Goal: Task Accomplishment & Management: Complete application form

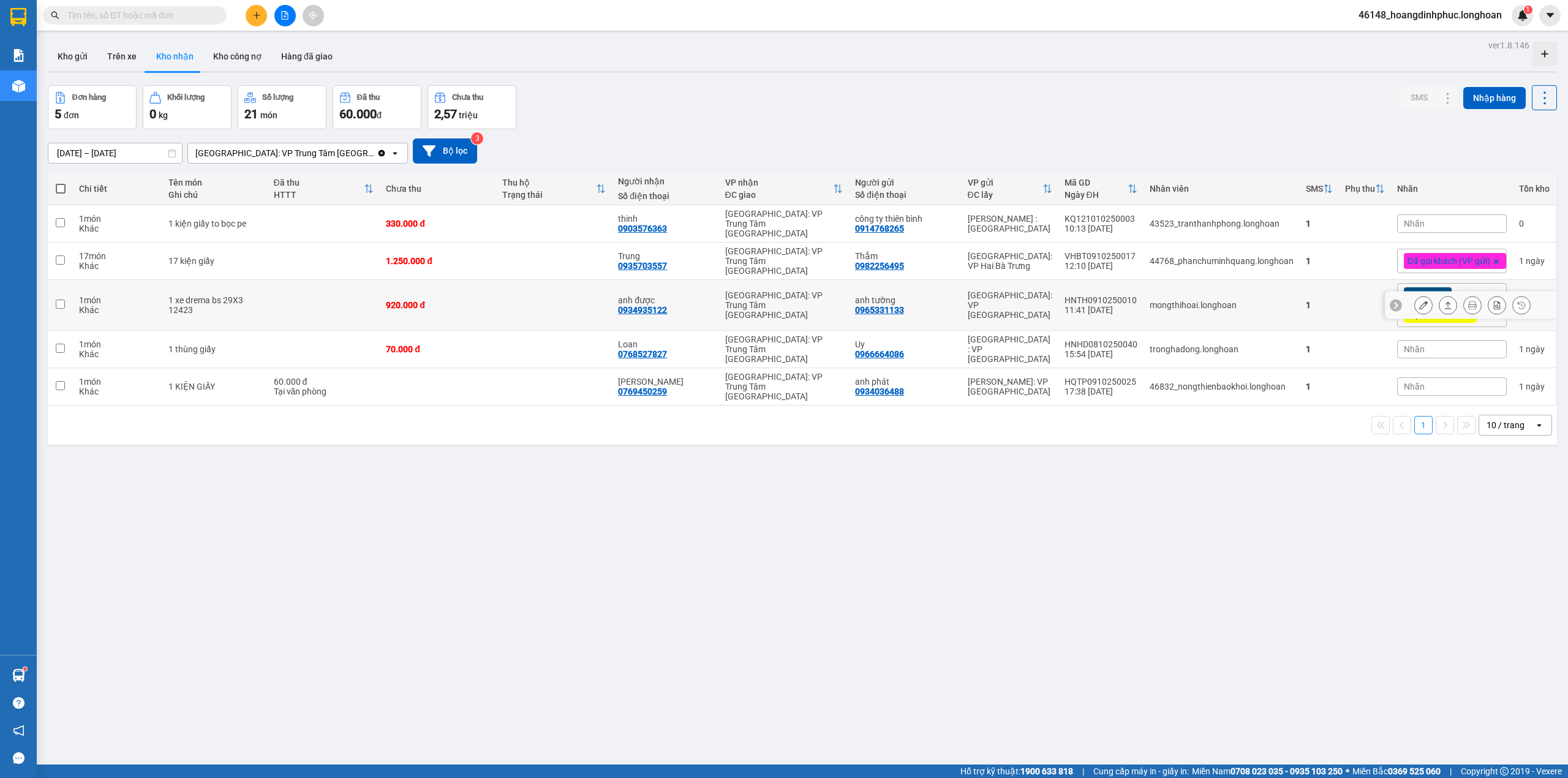
click at [1416, 295] on button at bounding box center [1423, 305] width 17 height 21
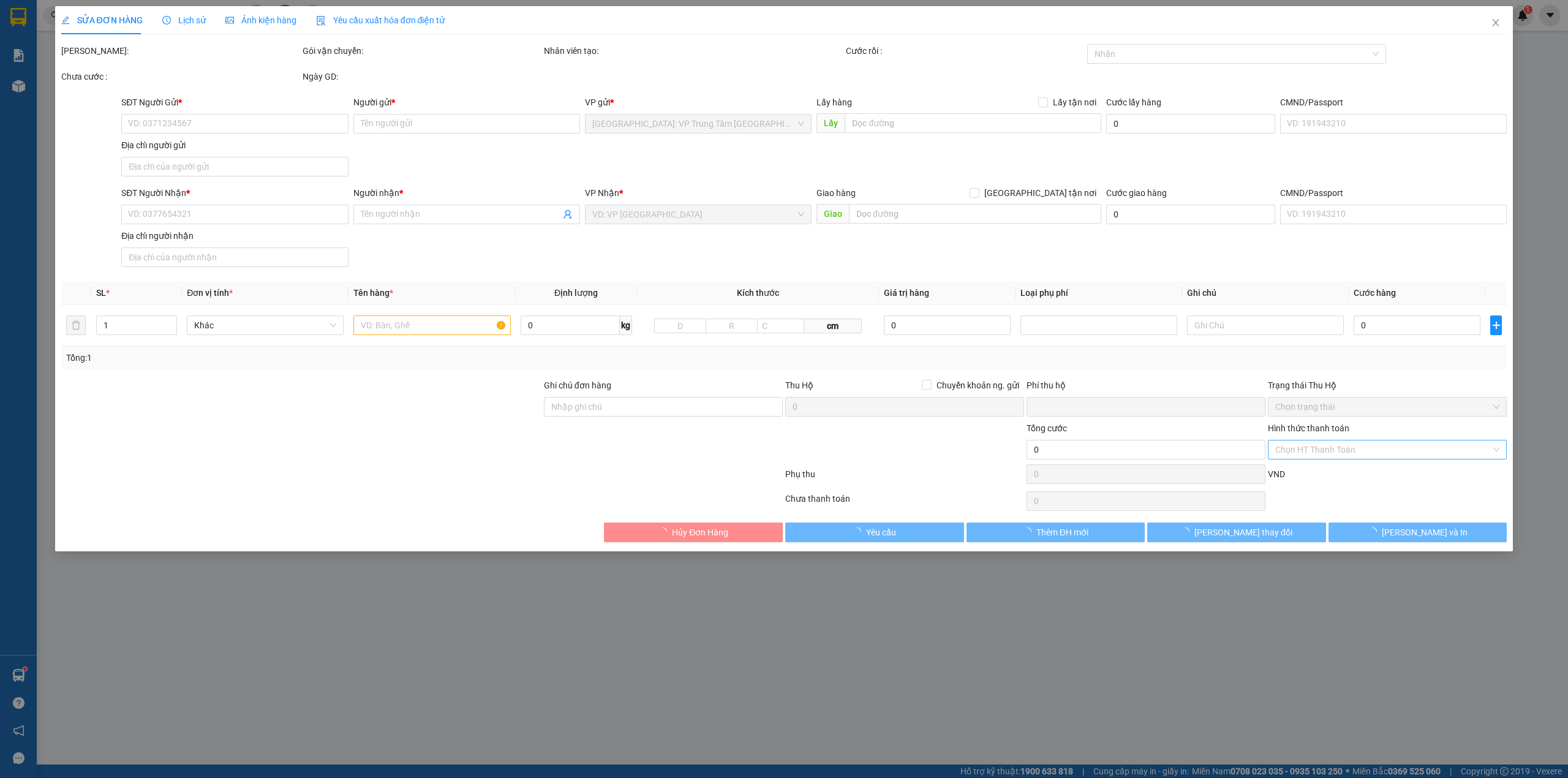
click at [1378, 451] on input "Hình thức thanh toán" at bounding box center [1383, 449] width 215 height 19
click at [1367, 469] on div "Tại văn phòng" at bounding box center [1388, 476] width 224 height 14
type input "0965331133"
type input "anh tường"
type input "0934935122"
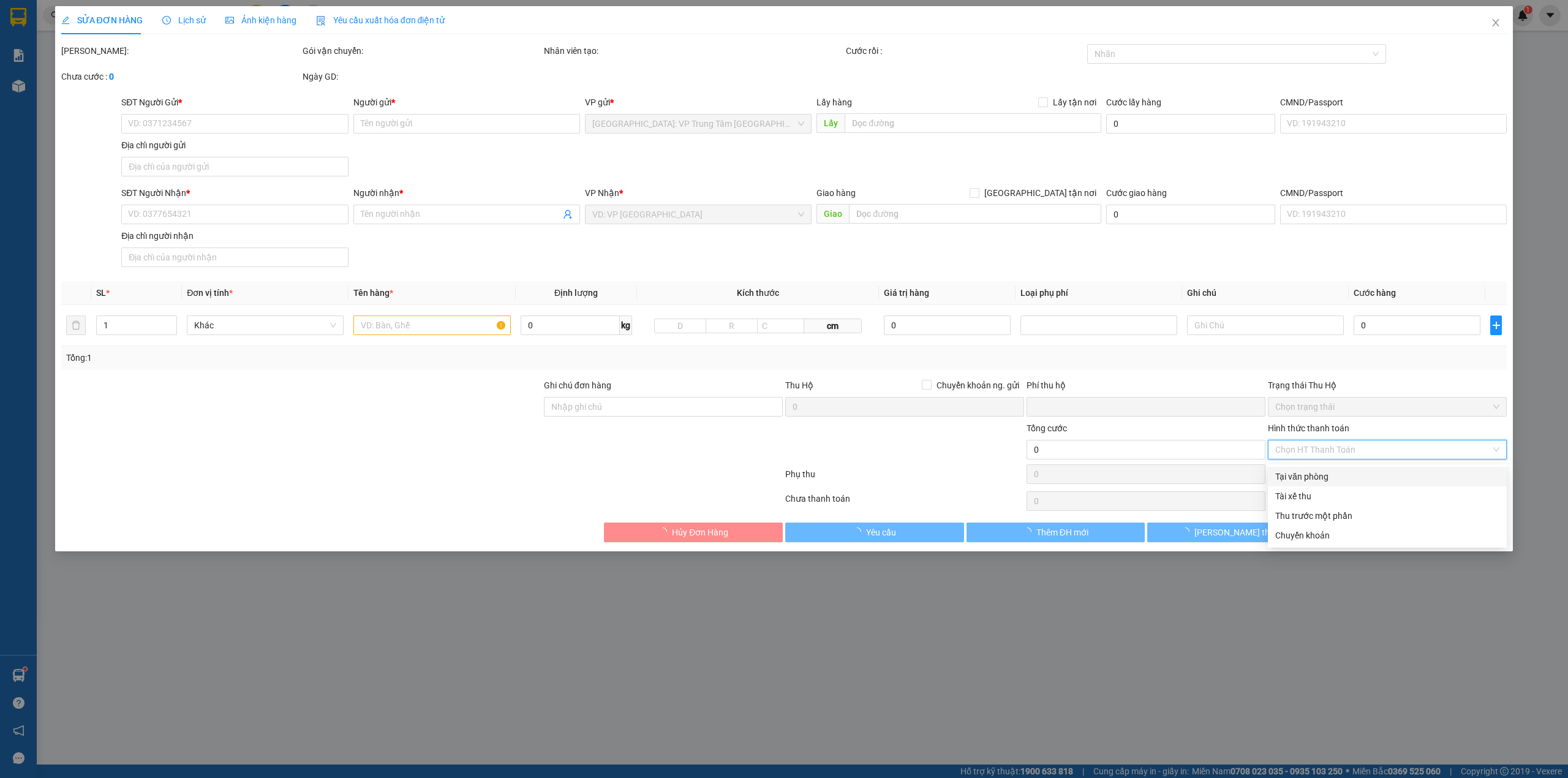
type input "anh được"
type input "1 chìa khoá quấn tay lái , càvet dán gần bill"
type input "0"
type input "920.000"
type input "0"
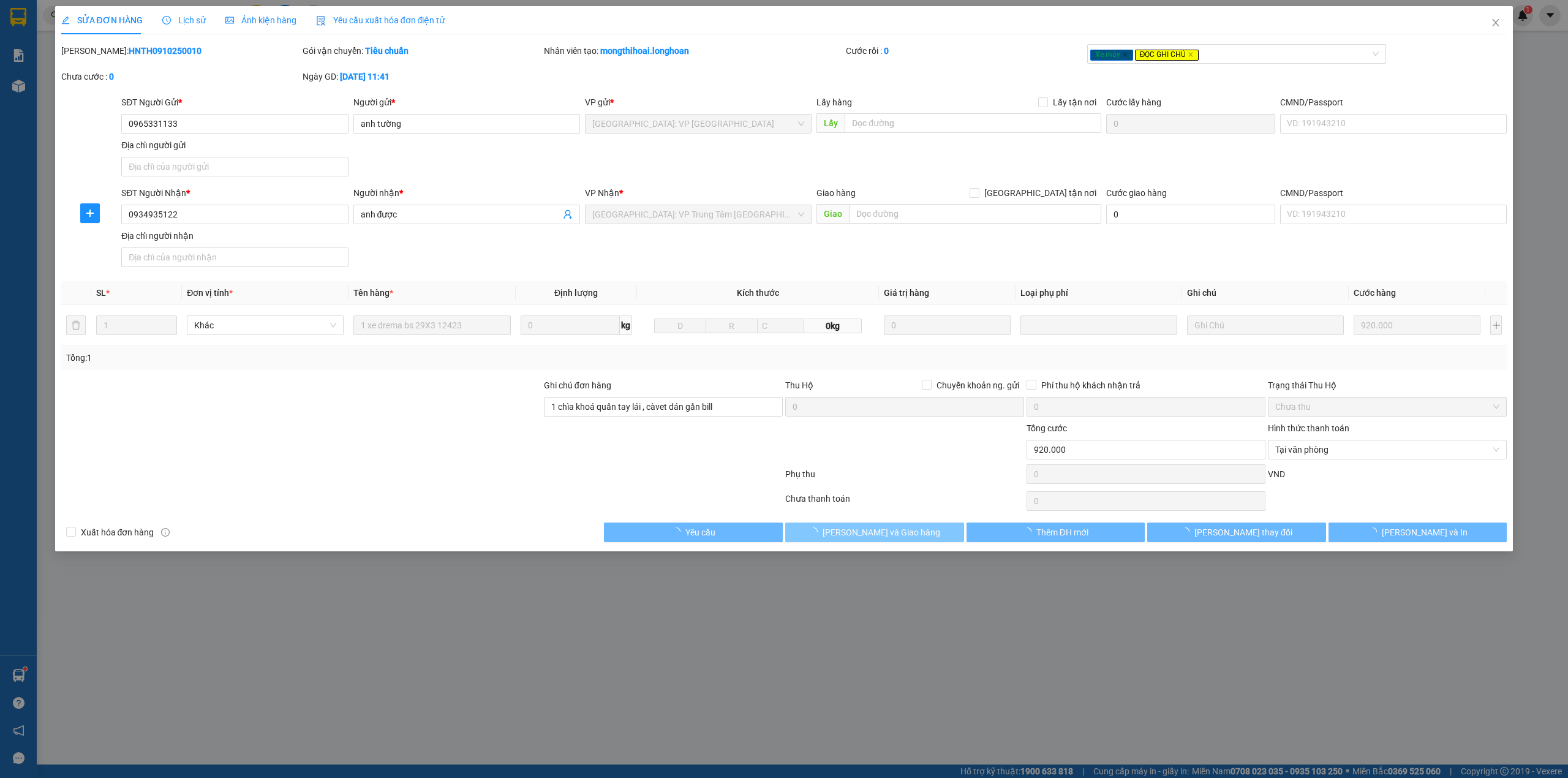
click at [858, 535] on span "[PERSON_NAME] và Giao hàng" at bounding box center [881, 532] width 118 height 14
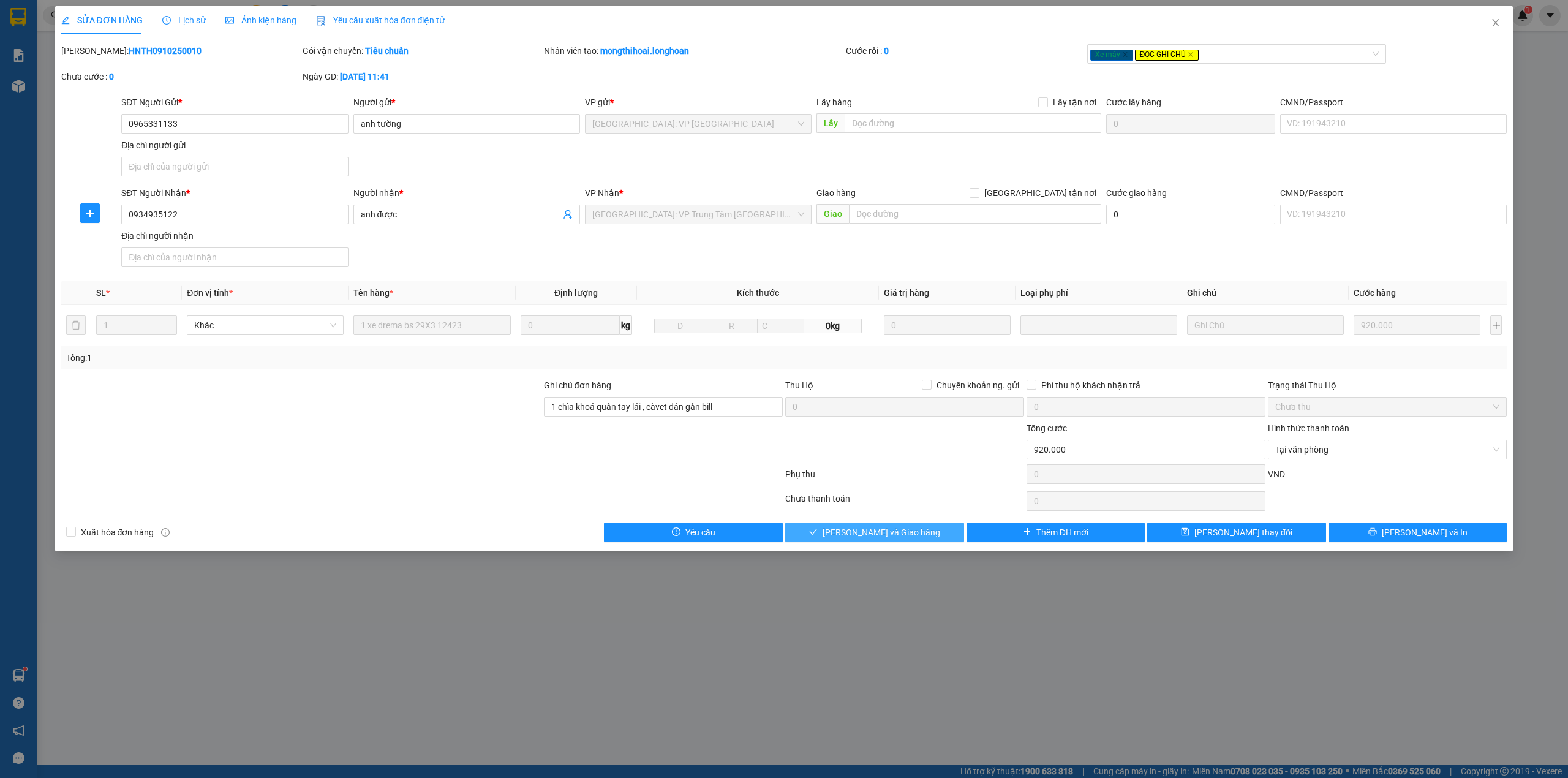
click at [876, 534] on span "[PERSON_NAME] và Giao hàng" at bounding box center [881, 532] width 118 height 14
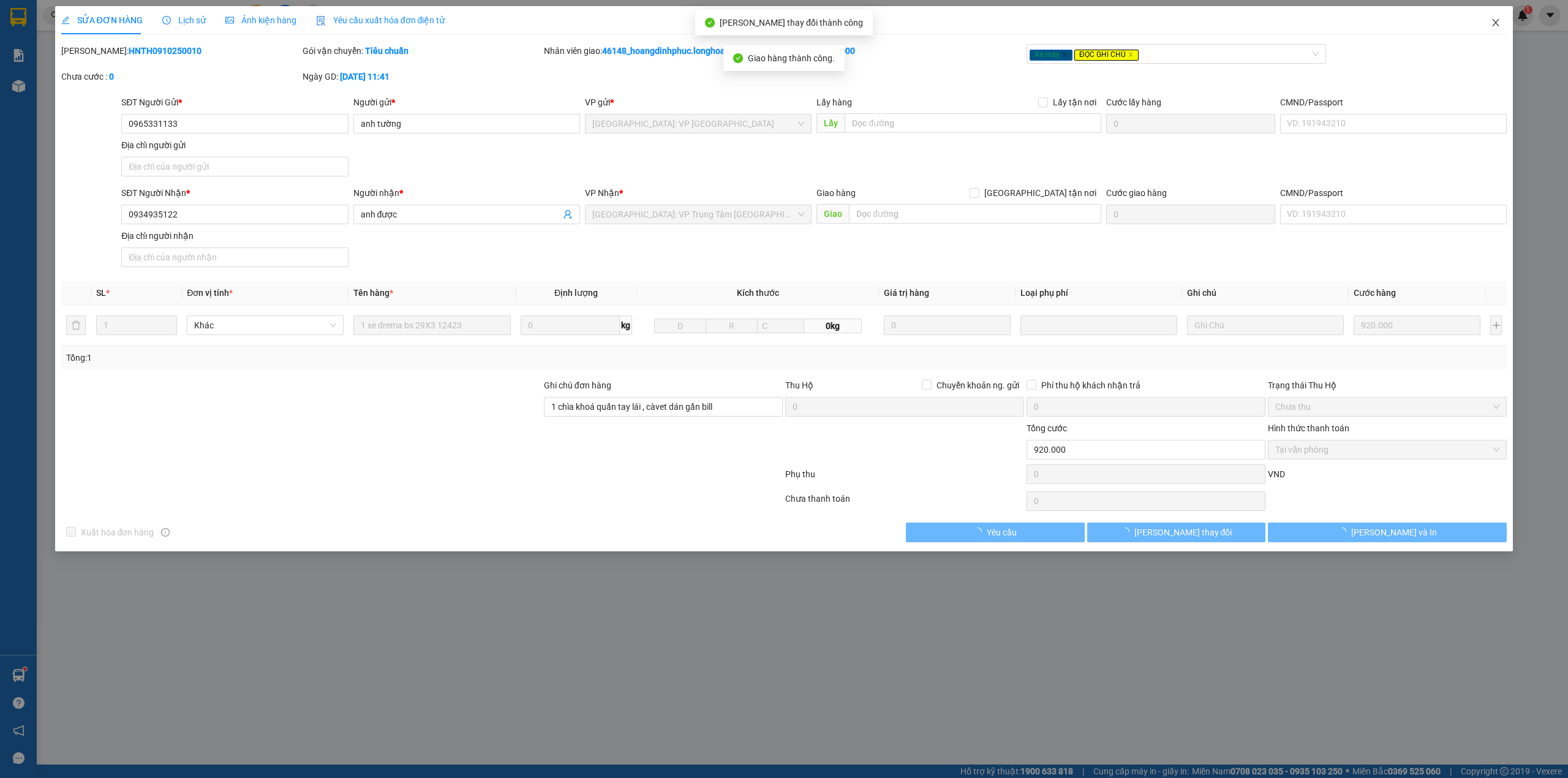
click at [1497, 23] on icon "close" at bounding box center [1496, 22] width 6 height 7
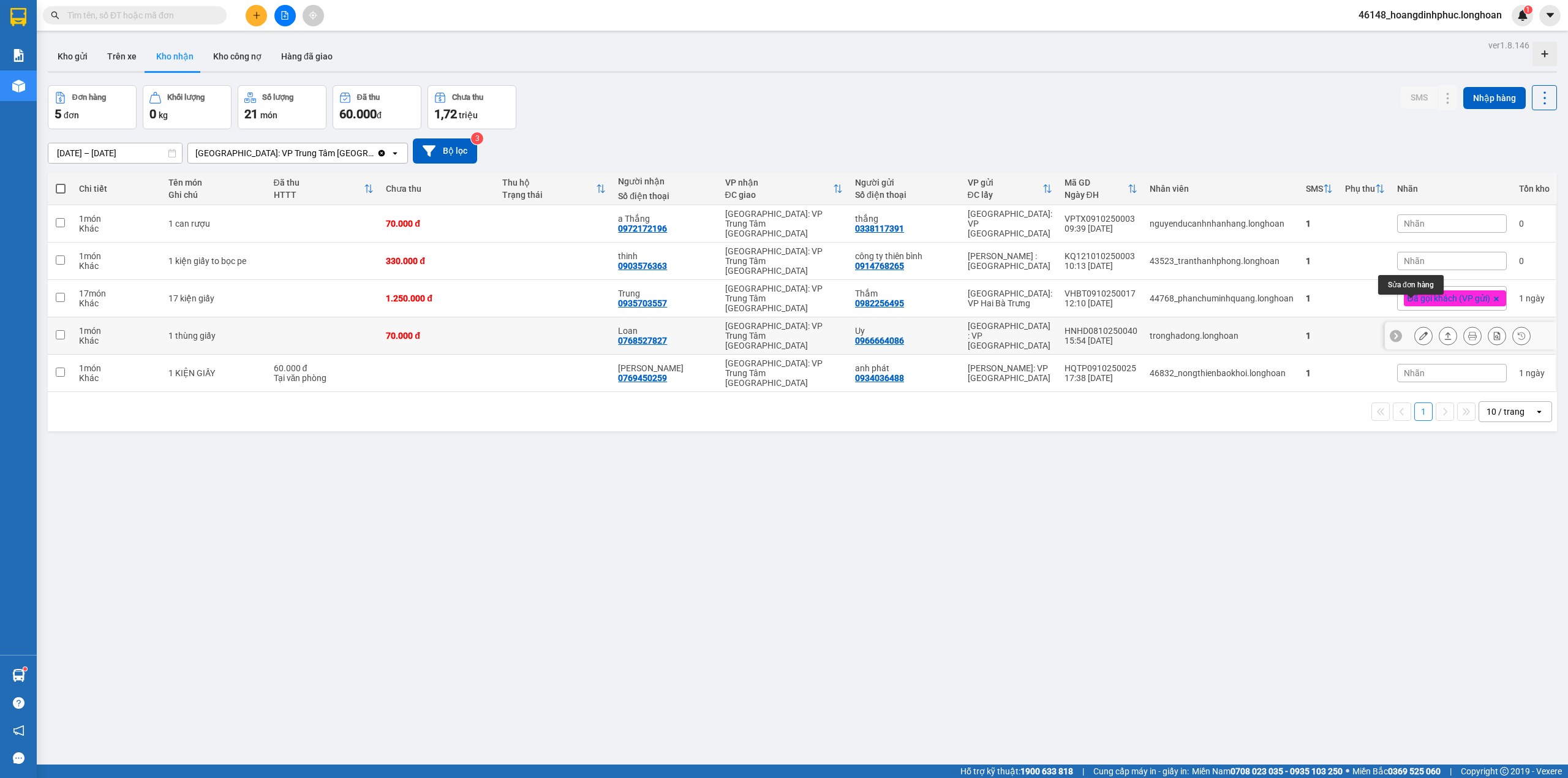
click at [1419, 331] on icon at bounding box center [1423, 335] width 9 height 9
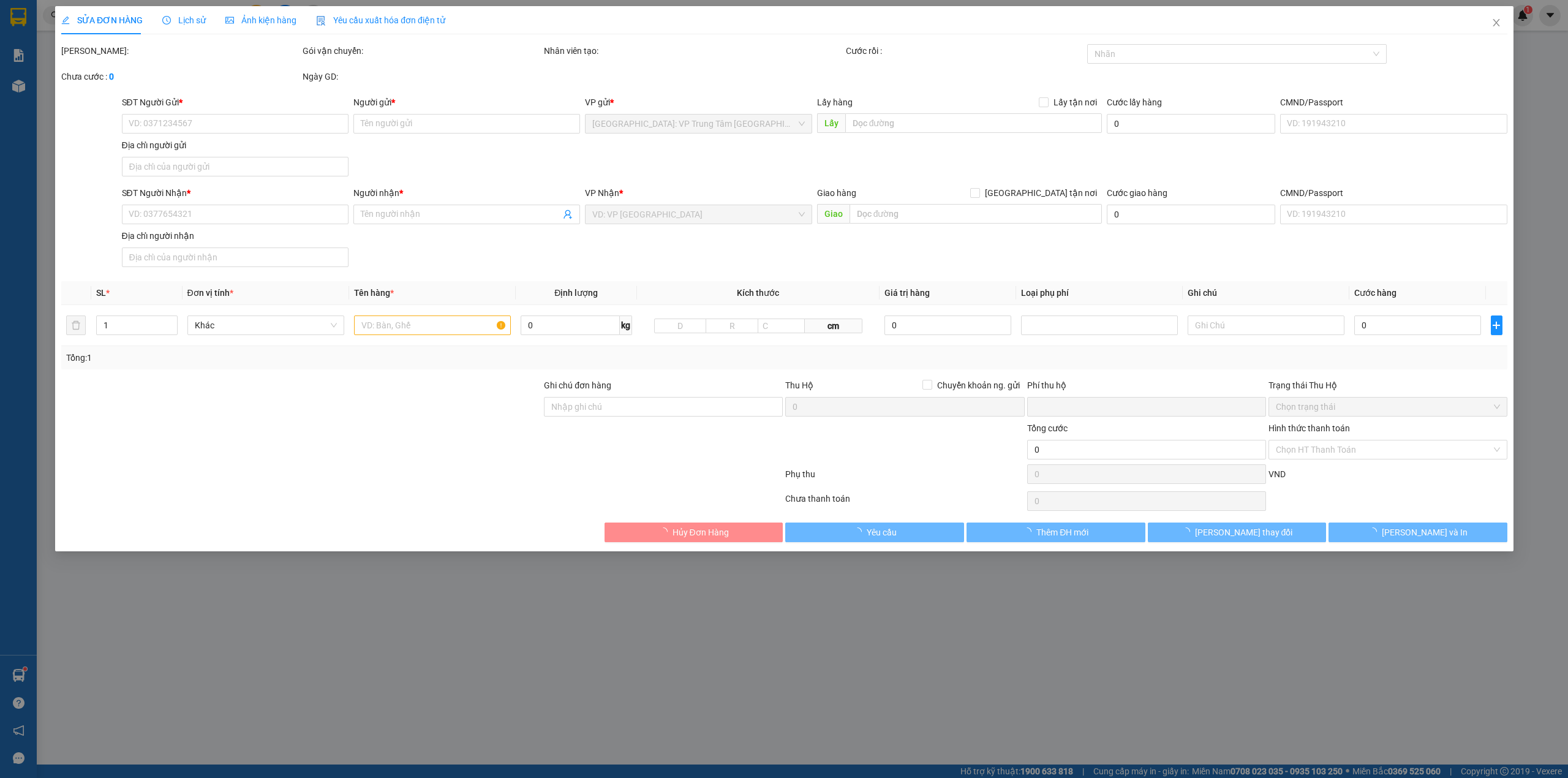
type input "0966664086"
type input "Uy"
type input "0768527827"
type input "Loan"
type input "0"
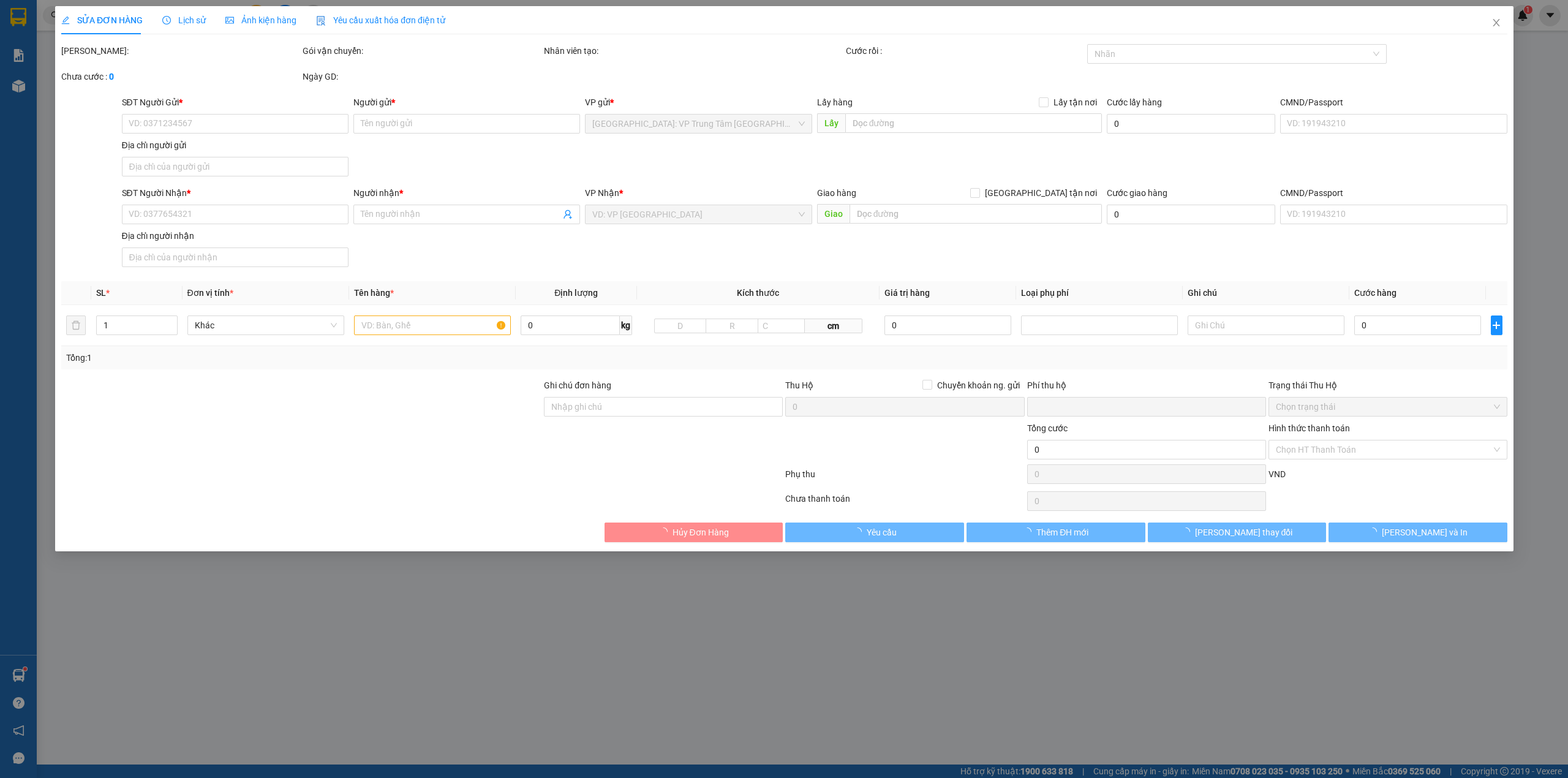
type input "70.000"
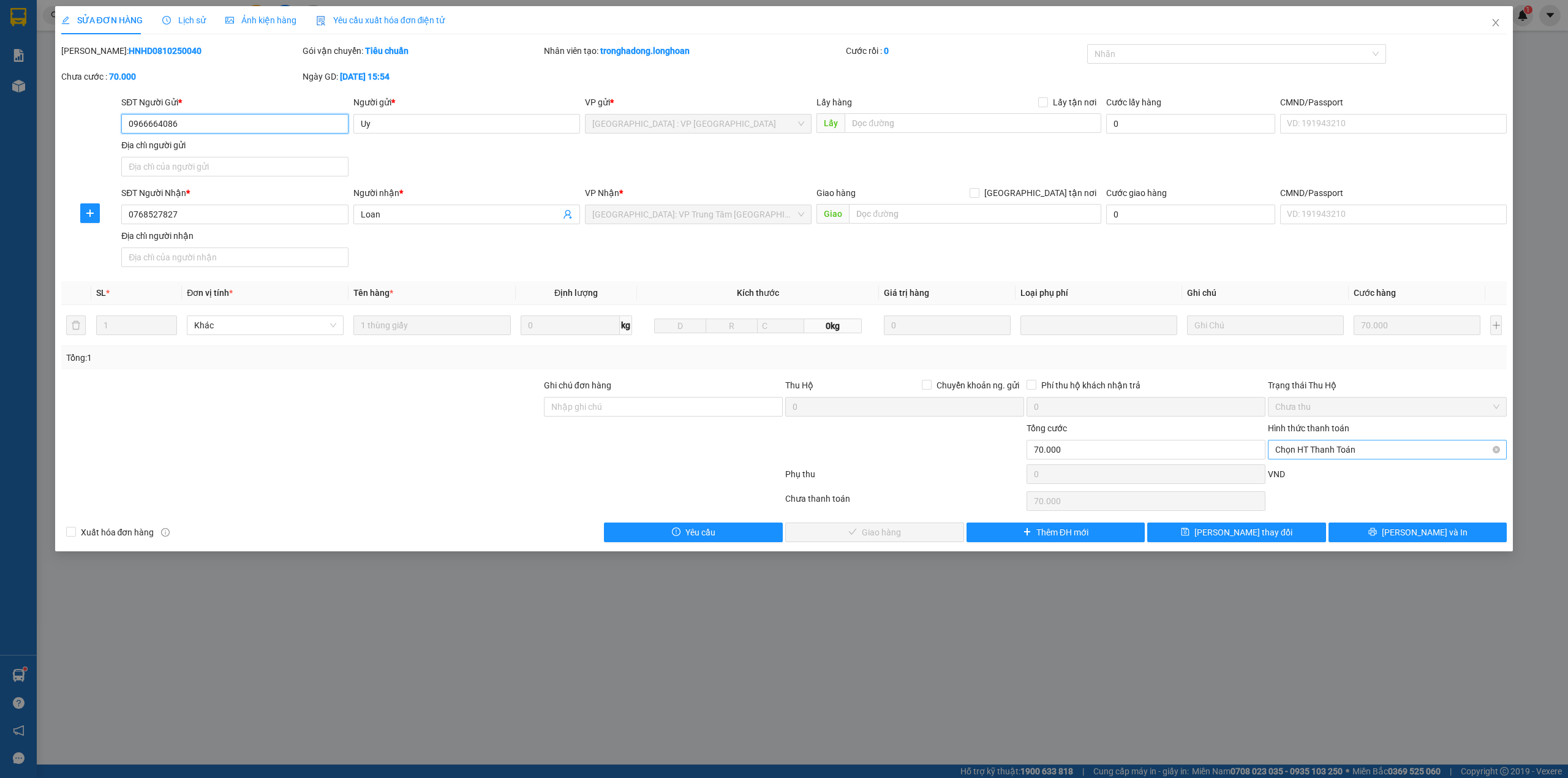
click at [1291, 446] on span "Chọn HT Thanh Toán" at bounding box center [1388, 449] width 224 height 19
click at [1298, 468] on div "Tại văn phòng" at bounding box center [1388, 477] width 239 height 19
type input "0"
click at [924, 534] on button "[PERSON_NAME] và Giao hàng" at bounding box center [875, 532] width 179 height 19
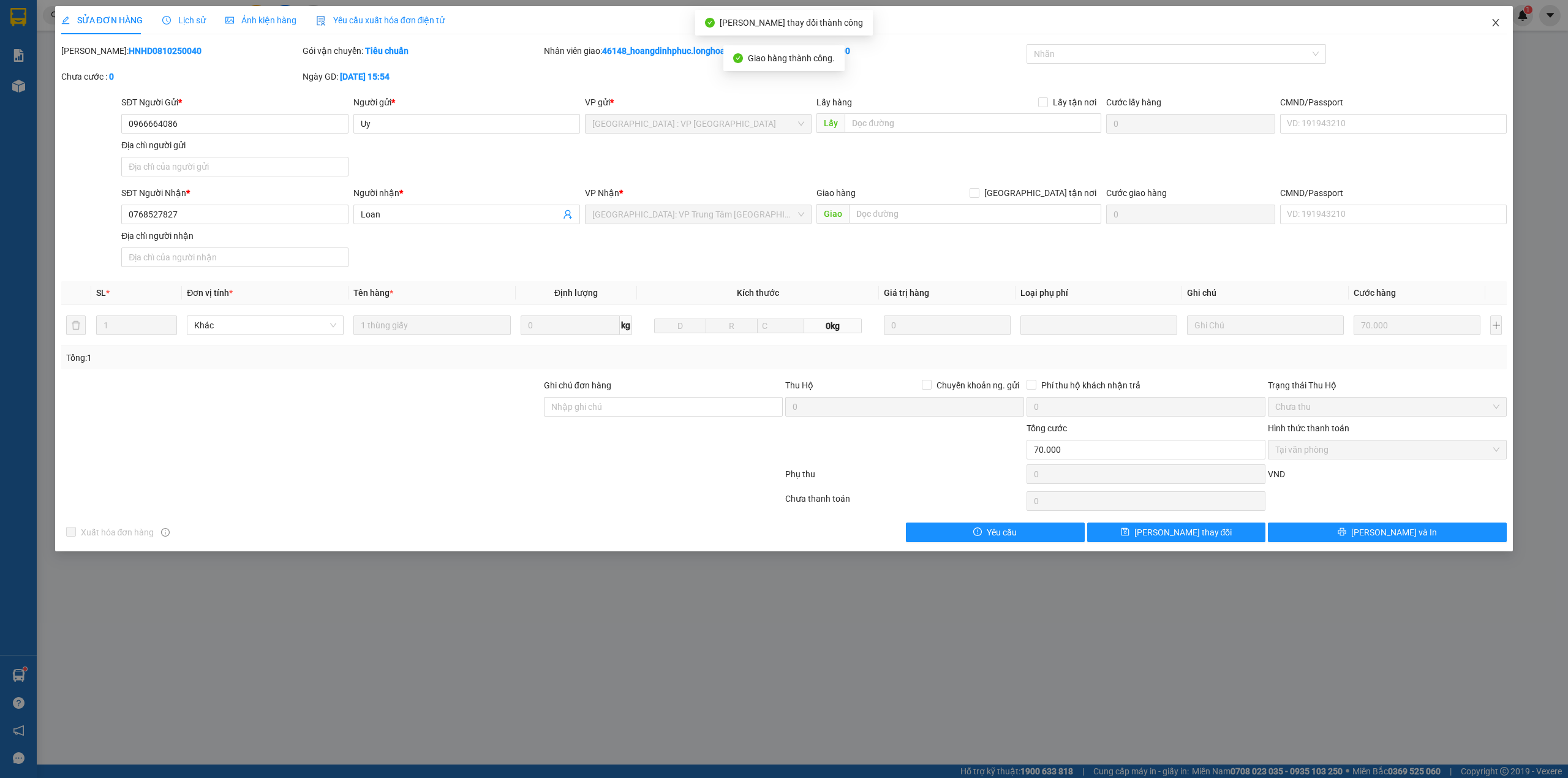
click at [1496, 25] on icon "close" at bounding box center [1496, 23] width 10 height 10
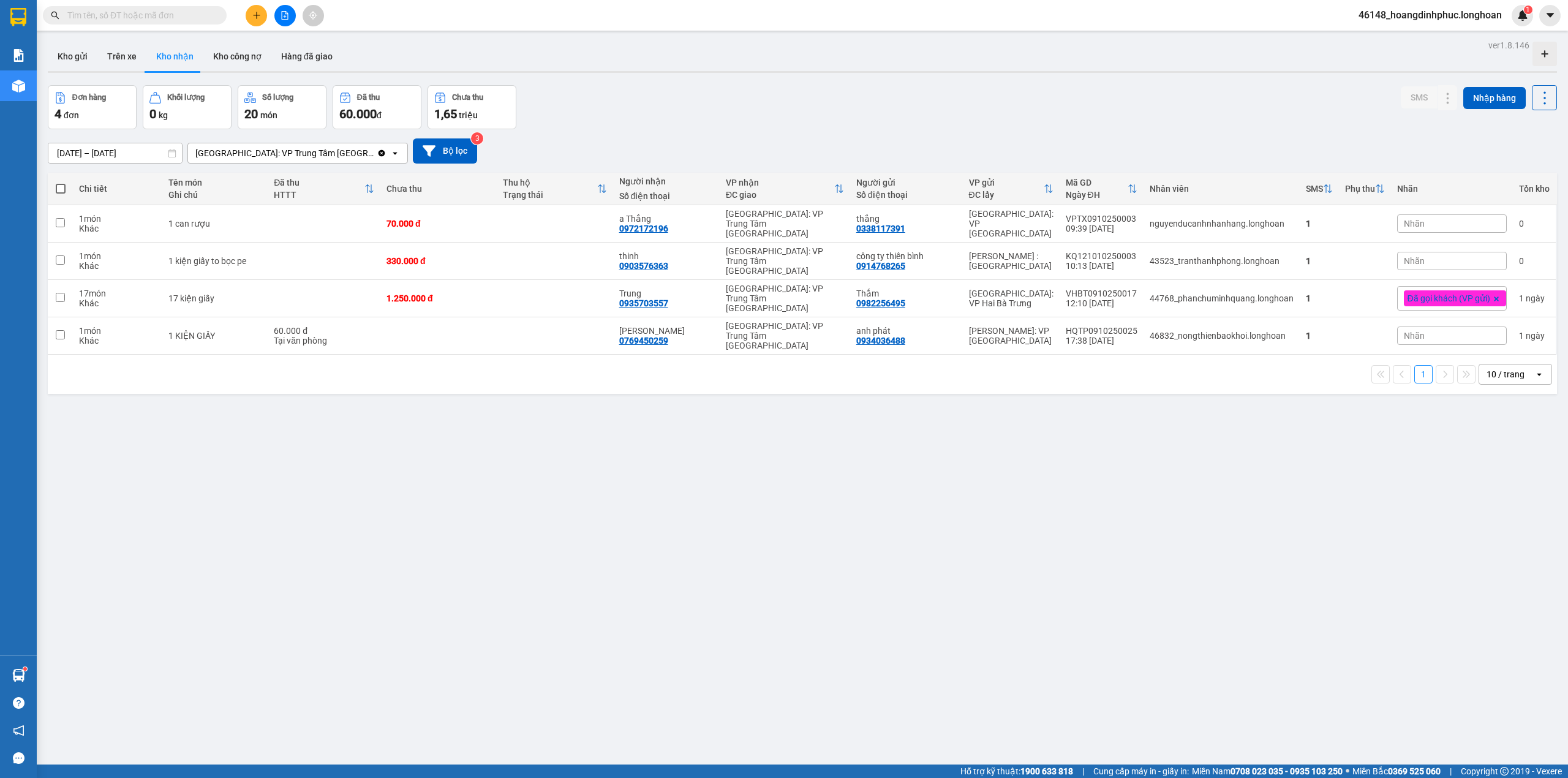
click at [829, 409] on div "ver 1.8.146 Kho gửi Trên xe Kho nhận Kho công nợ Hàng đã giao Đơn hàng 4 đơn Kh…" at bounding box center [803, 426] width 1519 height 778
click at [1419, 331] on icon at bounding box center [1423, 335] width 9 height 9
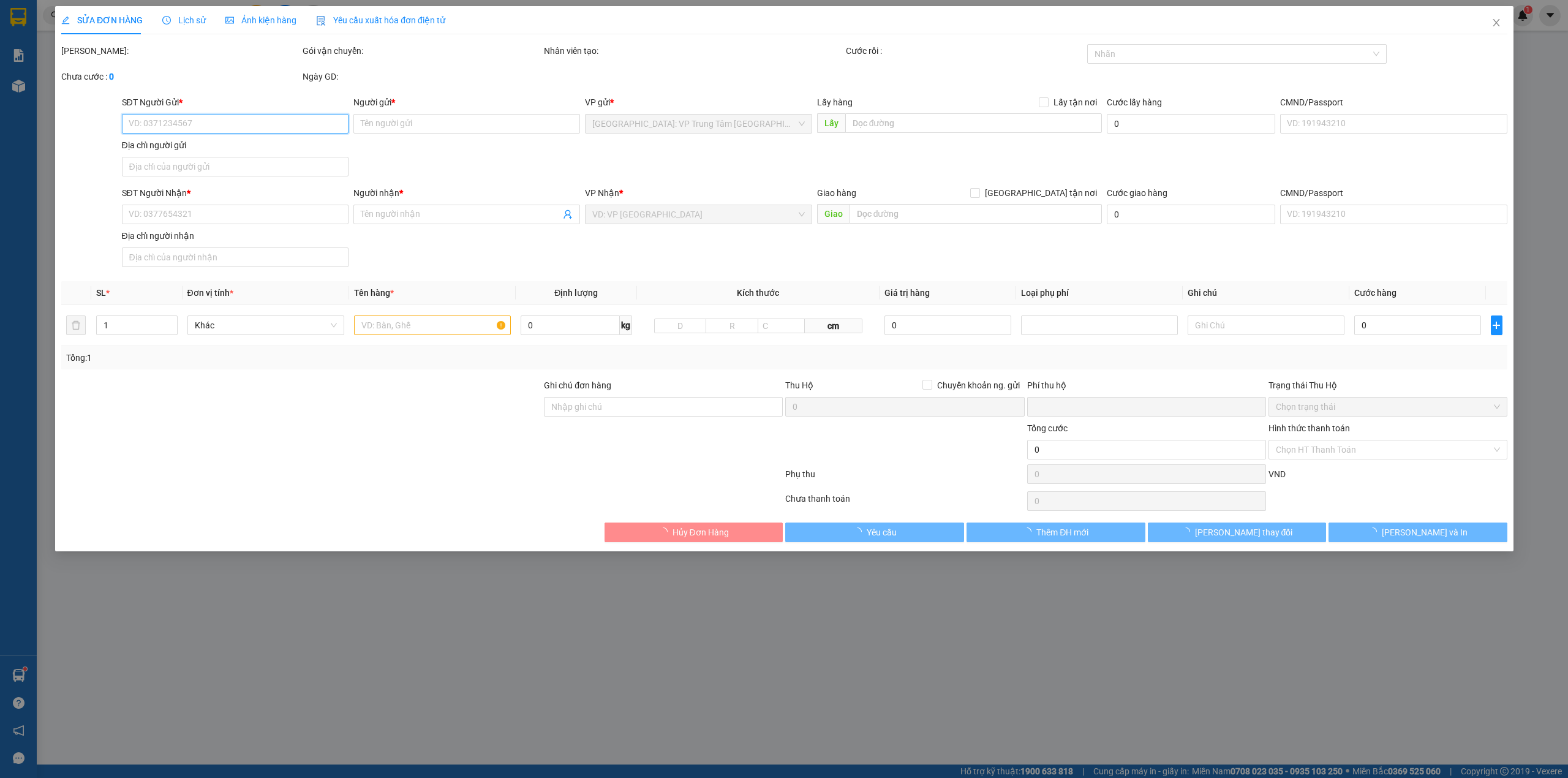
click at [1343, 459] on div "Chọn HT Thanh Toán" at bounding box center [1388, 449] width 239 height 19
type input "0934036488"
type input "anh phát"
type input "0769450259"
type input "[PERSON_NAME]"
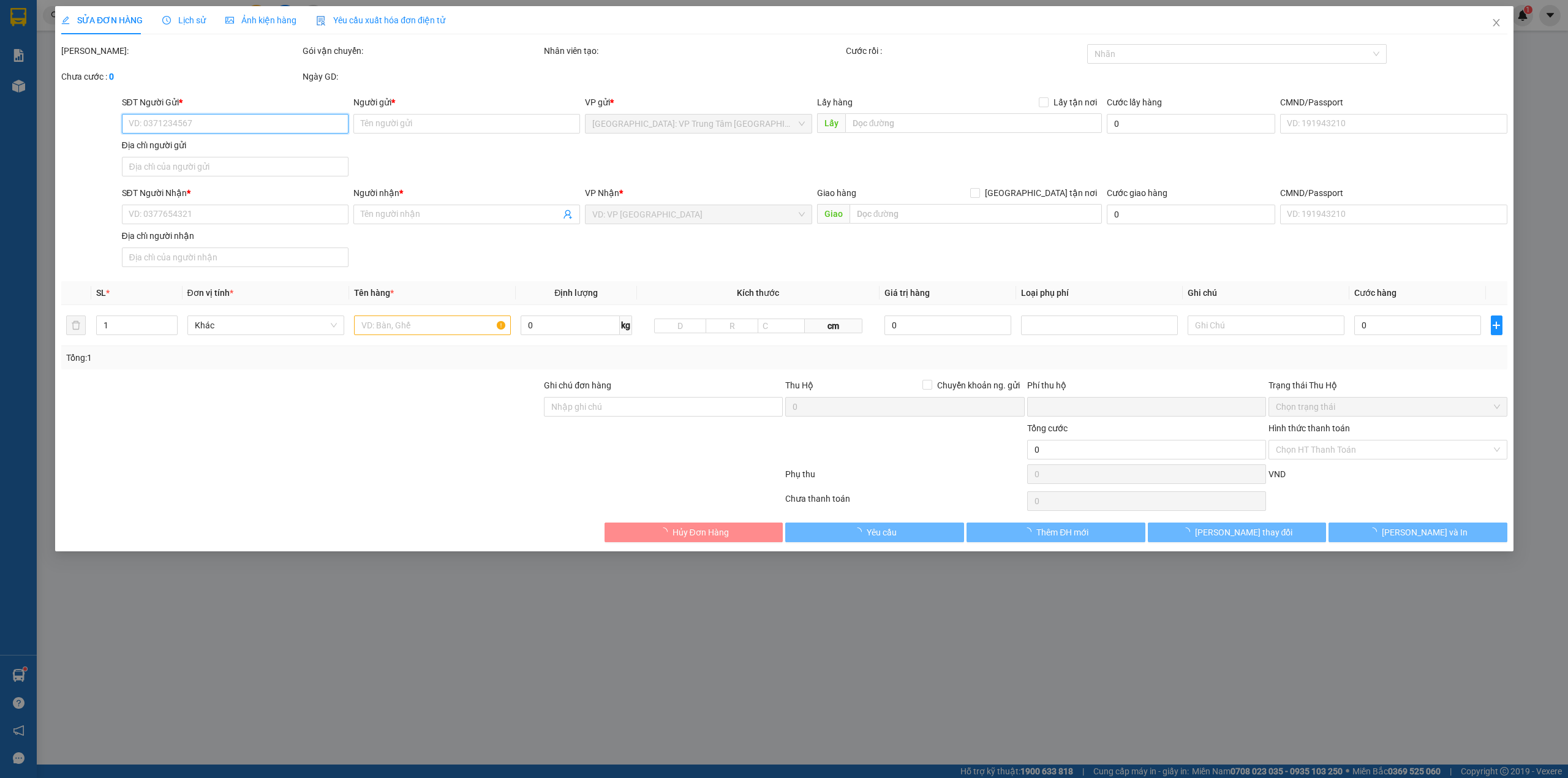
type input "0"
type input "60.000"
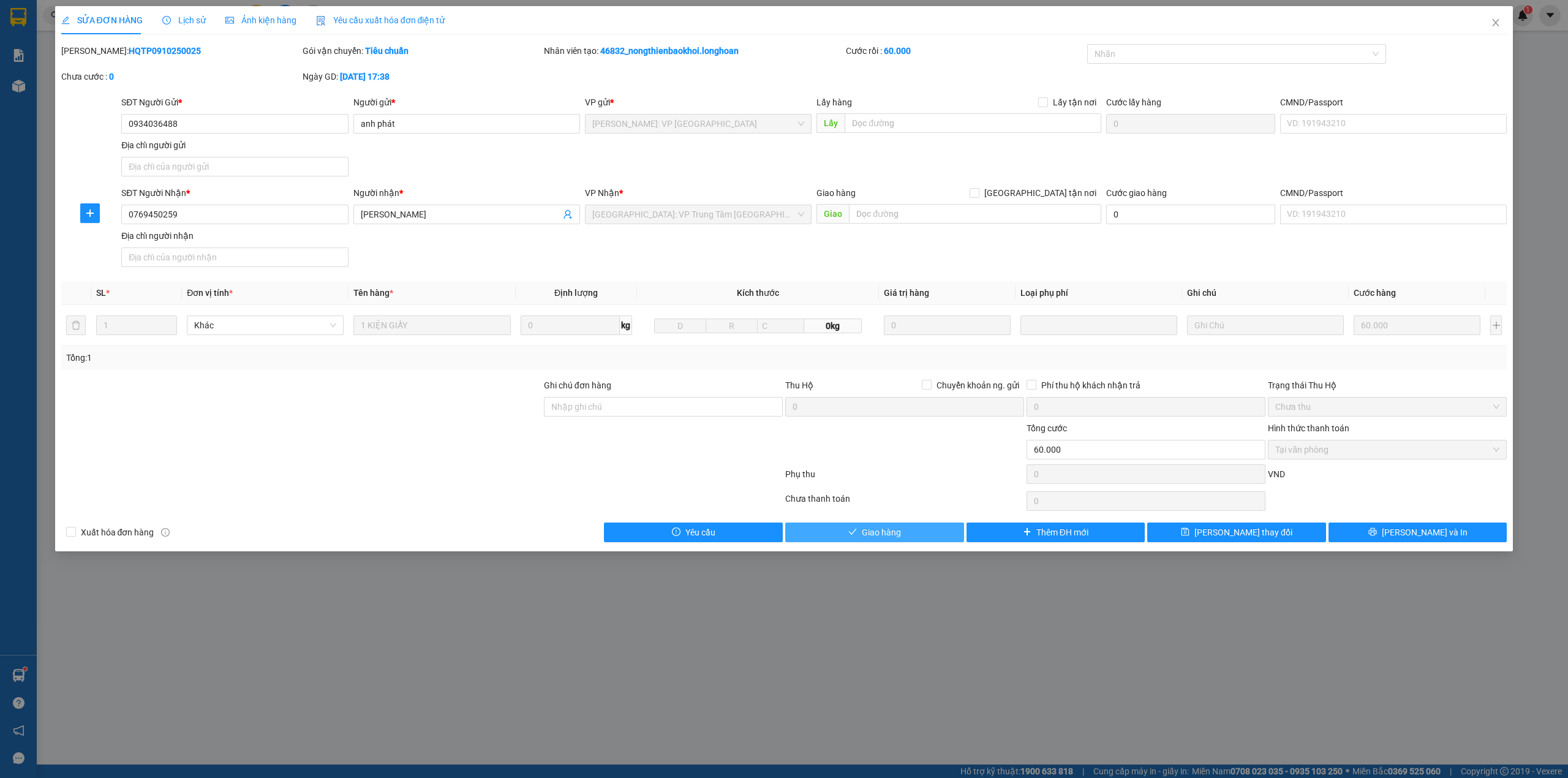
click at [903, 542] on button "Giao hàng" at bounding box center [875, 532] width 179 height 19
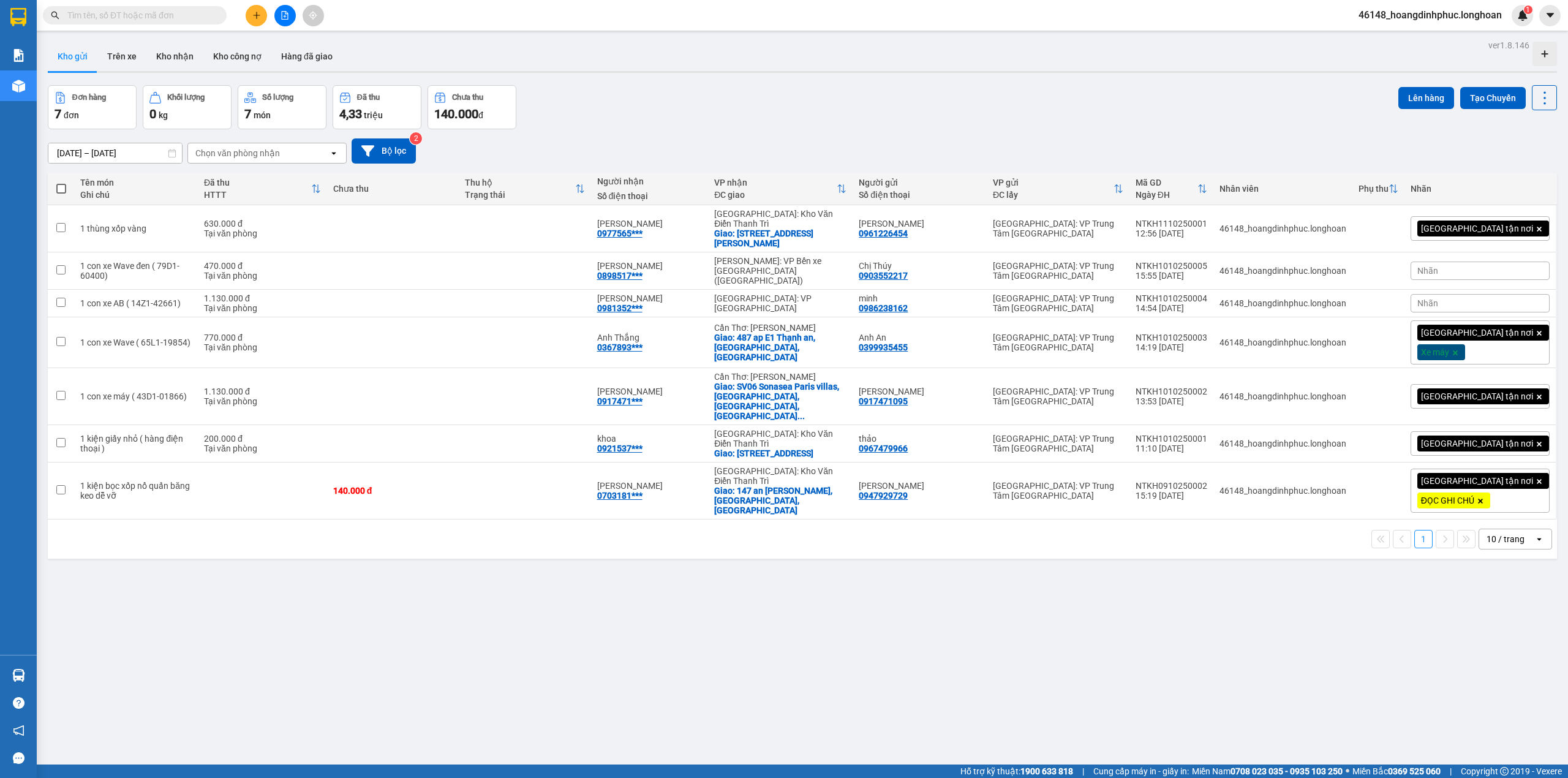
click at [258, 11] on icon "plus" at bounding box center [257, 15] width 9 height 9
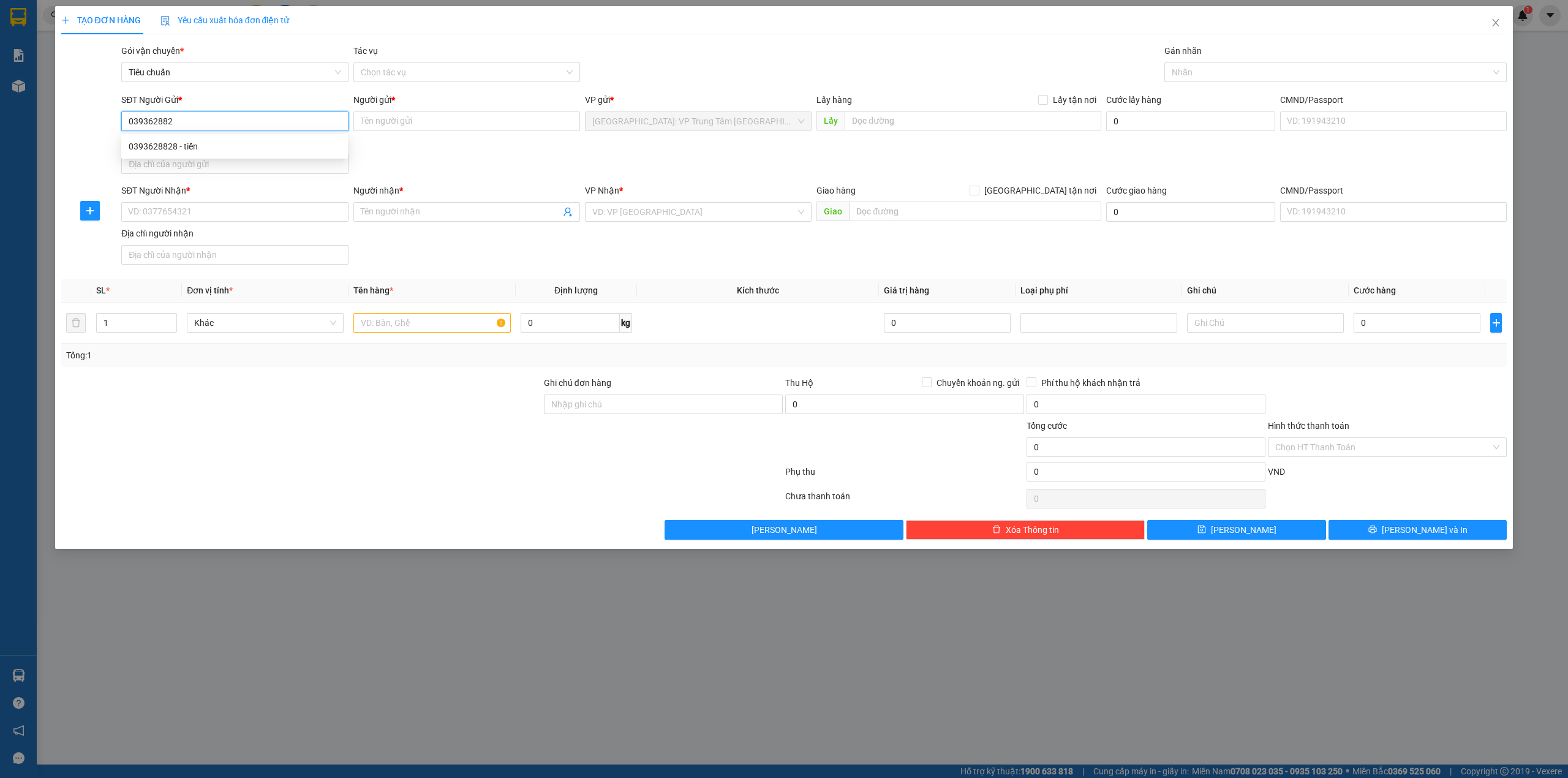
type input "0393628828"
click at [197, 143] on div "0393628828 - tiến" at bounding box center [234, 146] width 212 height 14
type input "tiến"
type input "0393628828"
click at [263, 214] on input "SĐT Người Nhận *" at bounding box center [234, 212] width 227 height 19
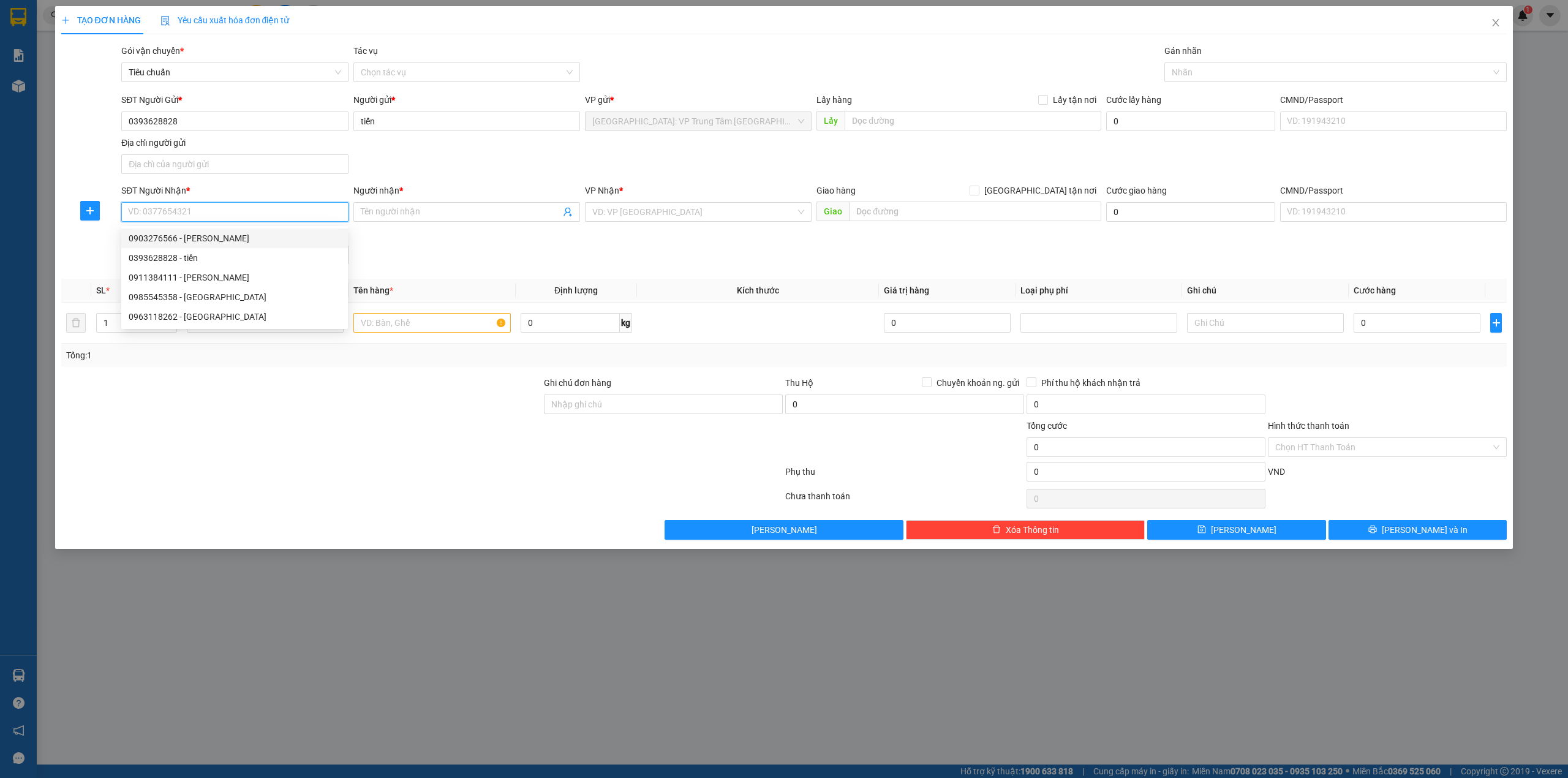
click at [275, 211] on input "SĐT Người Nhận *" at bounding box center [234, 212] width 227 height 19
type input "0919400224"
click at [373, 209] on input "Người nhận *" at bounding box center [461, 212] width 200 height 14
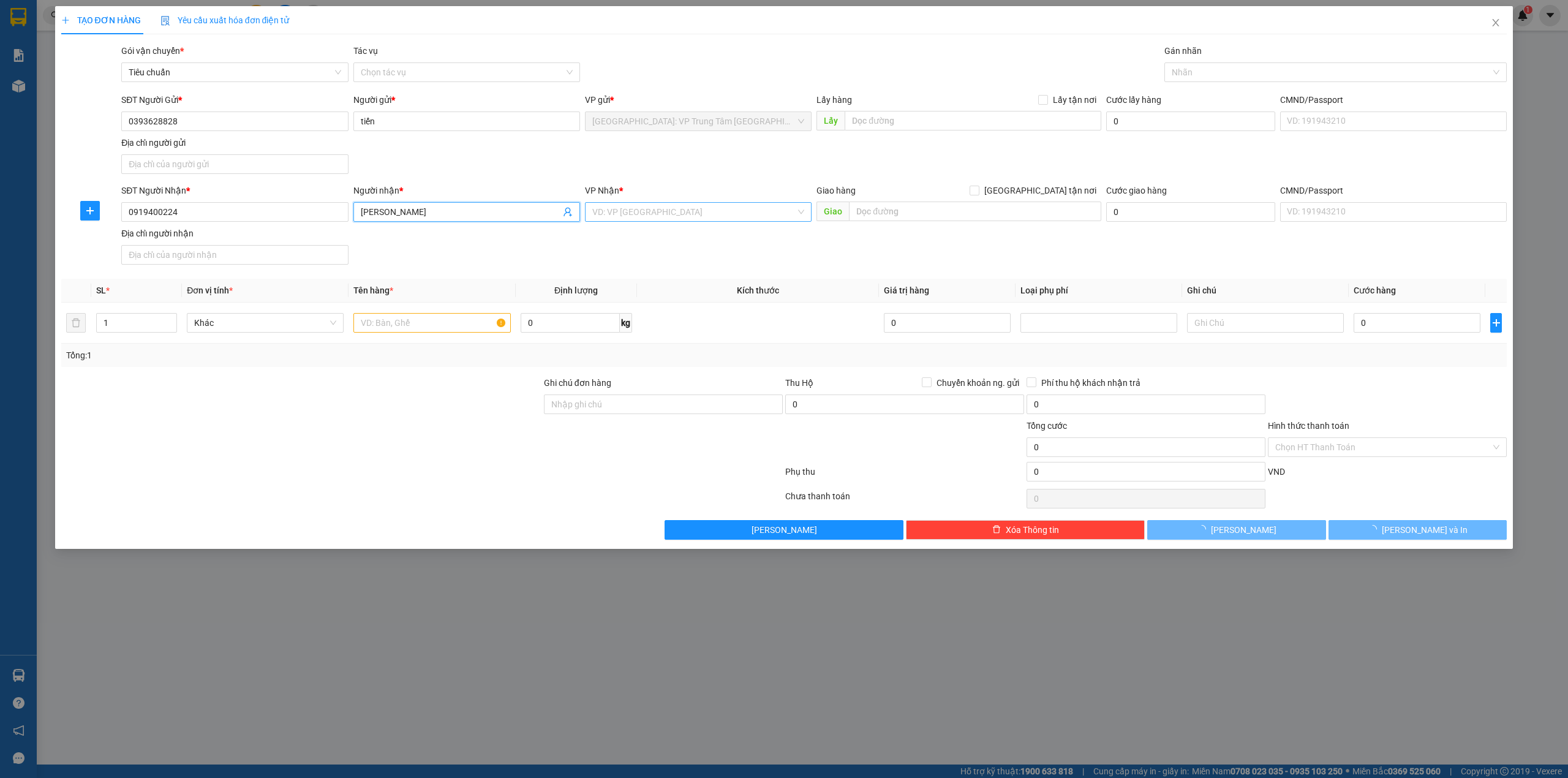
type input "Duy Khánh"
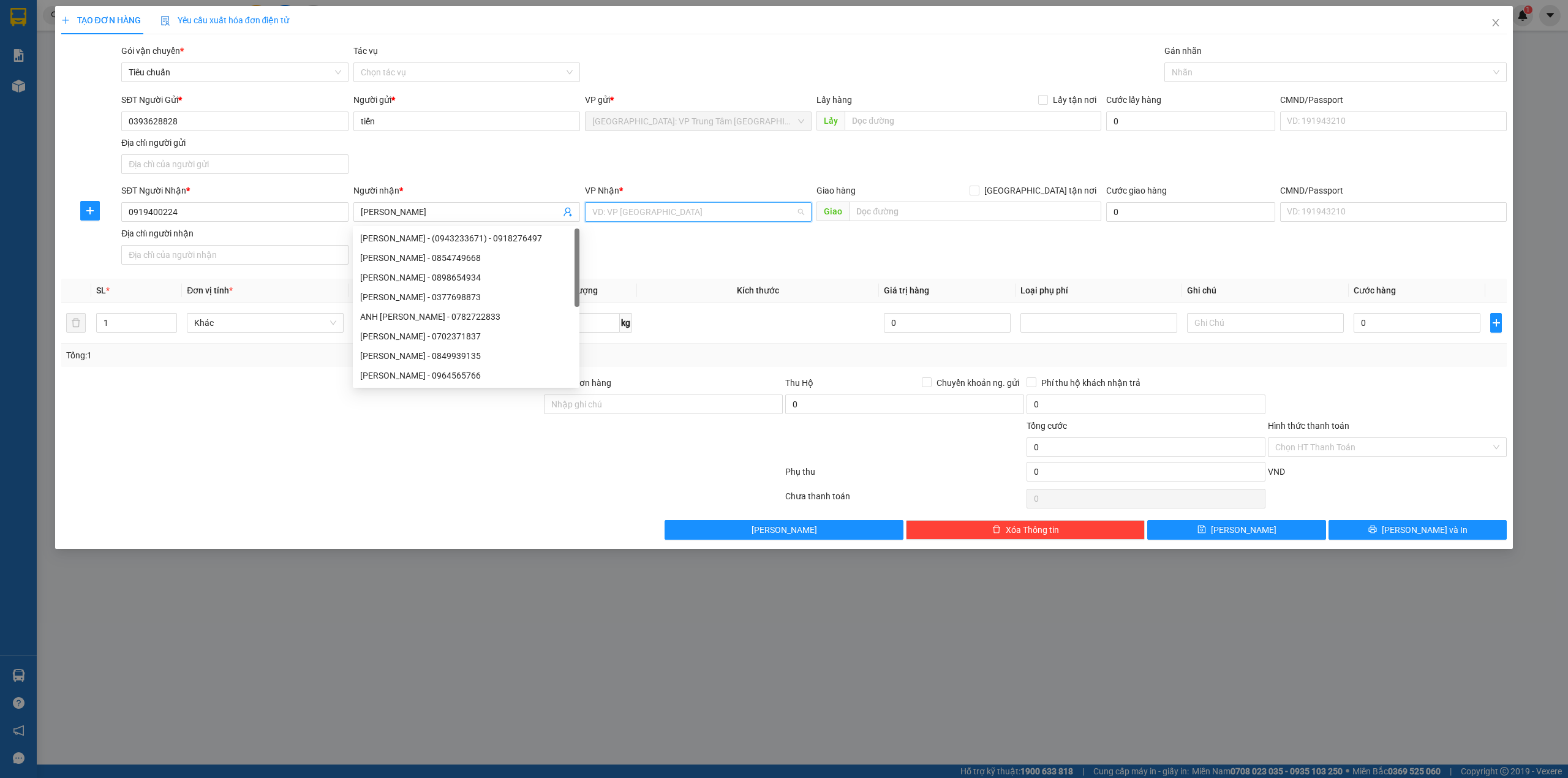
click at [623, 215] on input "search" at bounding box center [694, 212] width 203 height 19
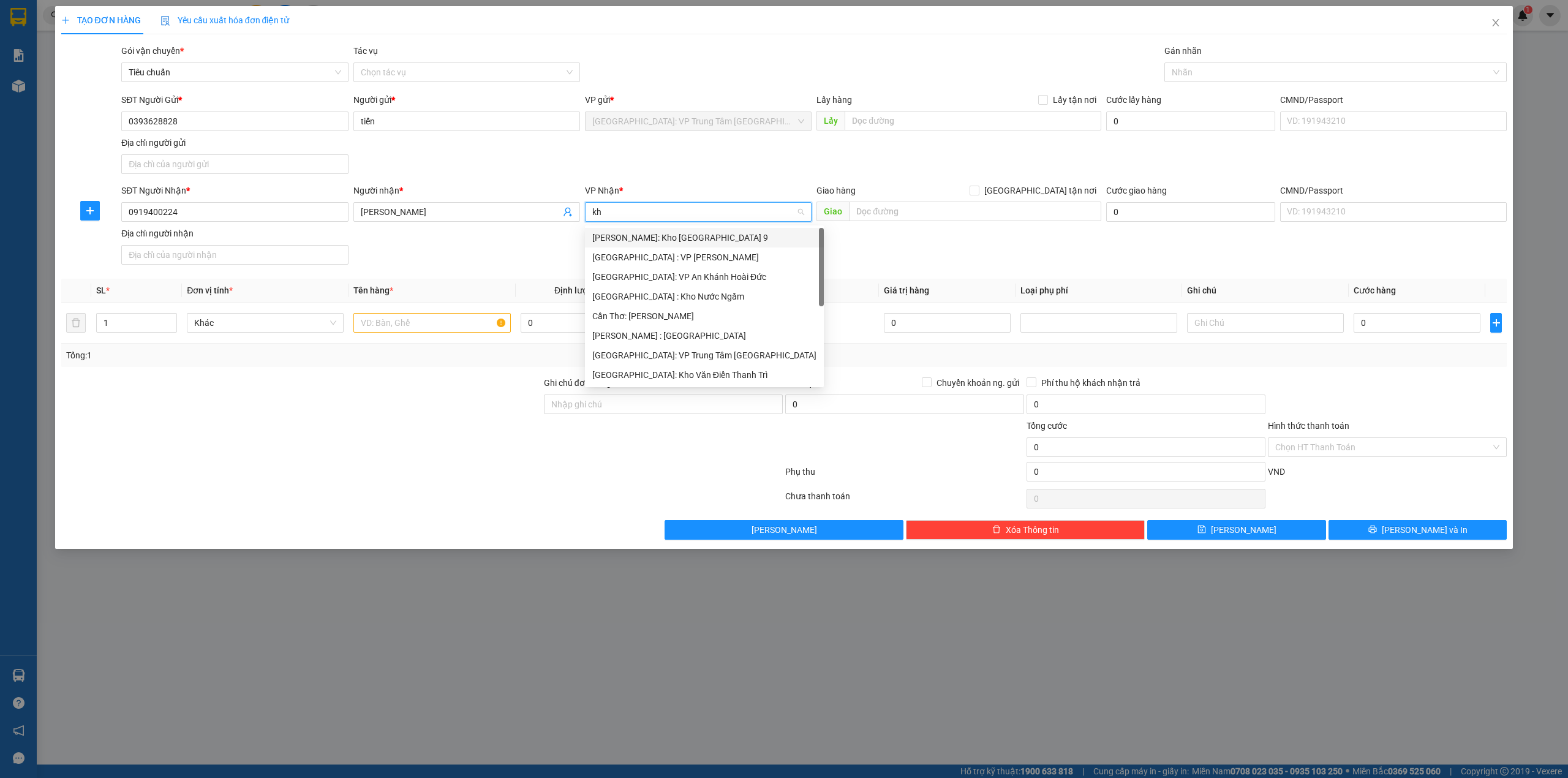
type input "kho"
click at [726, 309] on div "[GEOGRAPHIC_DATA]: Kho Văn Điển Thanh Trì" at bounding box center [698, 316] width 212 height 14
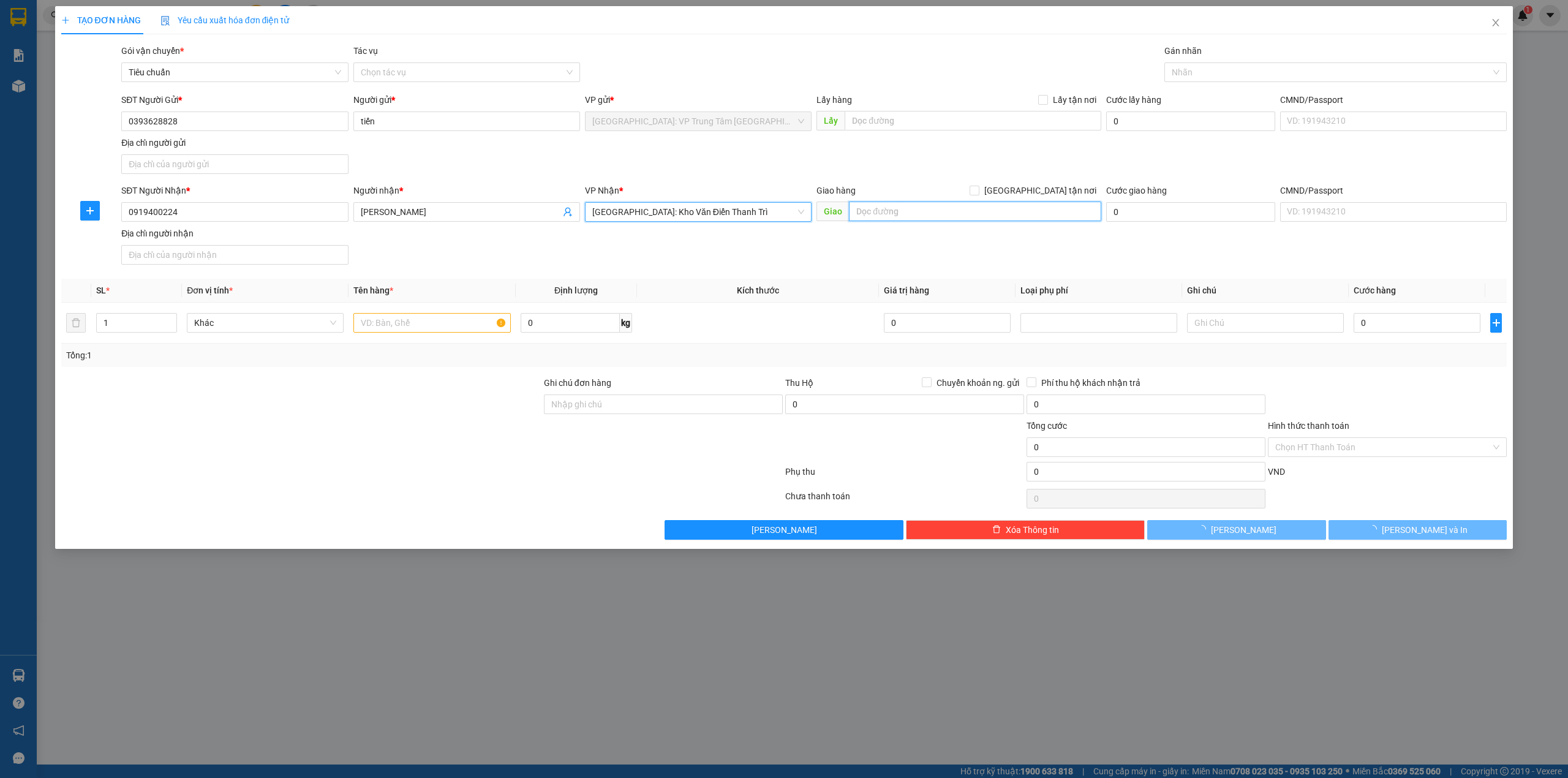
click at [875, 218] on input "text" at bounding box center [975, 211] width 253 height 19
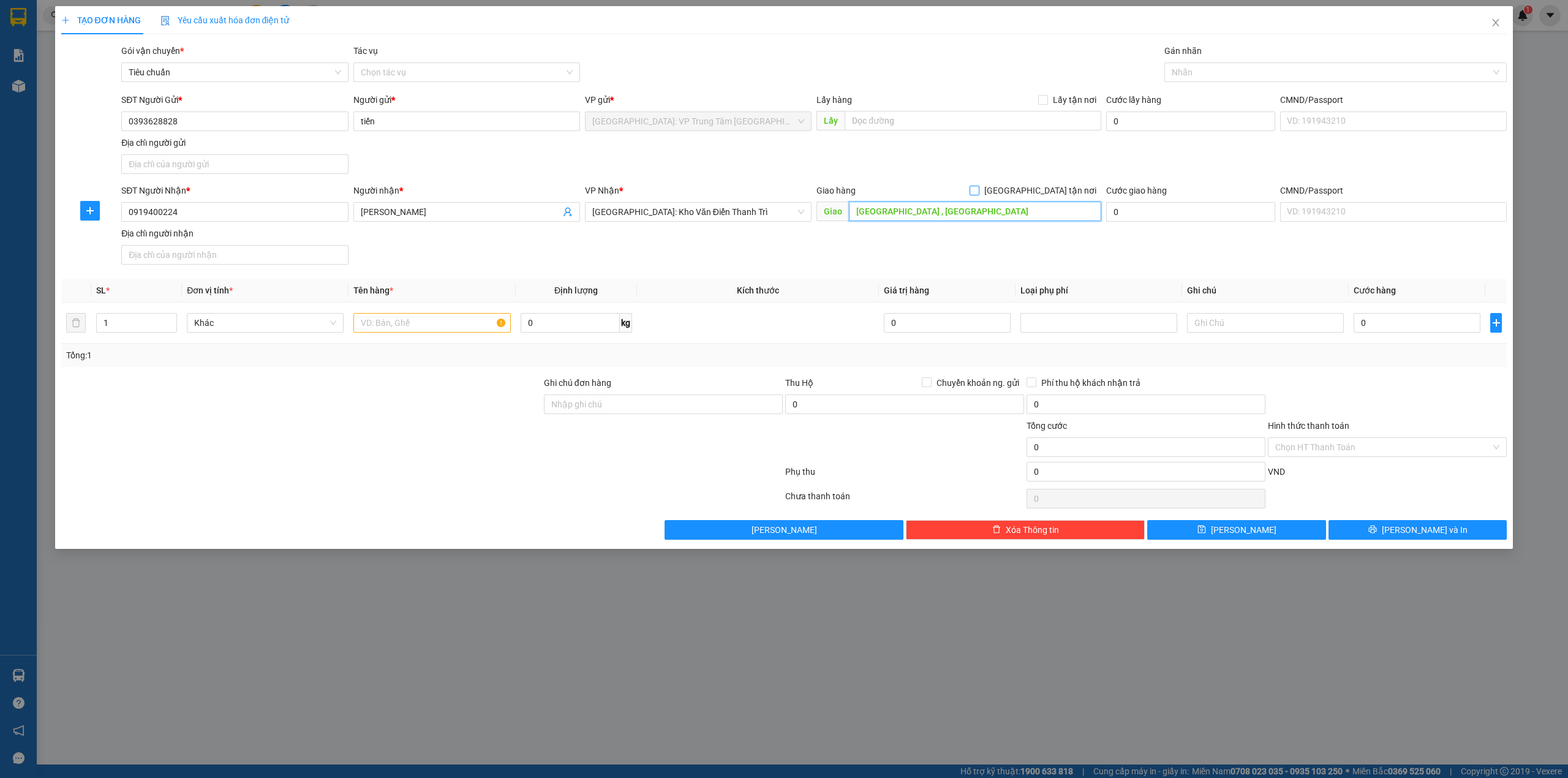
type input "780 phố minh khai, Vĩnh Tuy , TP hà nội"
click at [1050, 193] on span "[GEOGRAPHIC_DATA] tận nơi" at bounding box center [1041, 190] width 122 height 14
click at [978, 193] on input "[GEOGRAPHIC_DATA] tận nơi" at bounding box center [974, 189] width 9 height 9
checkbox input "true"
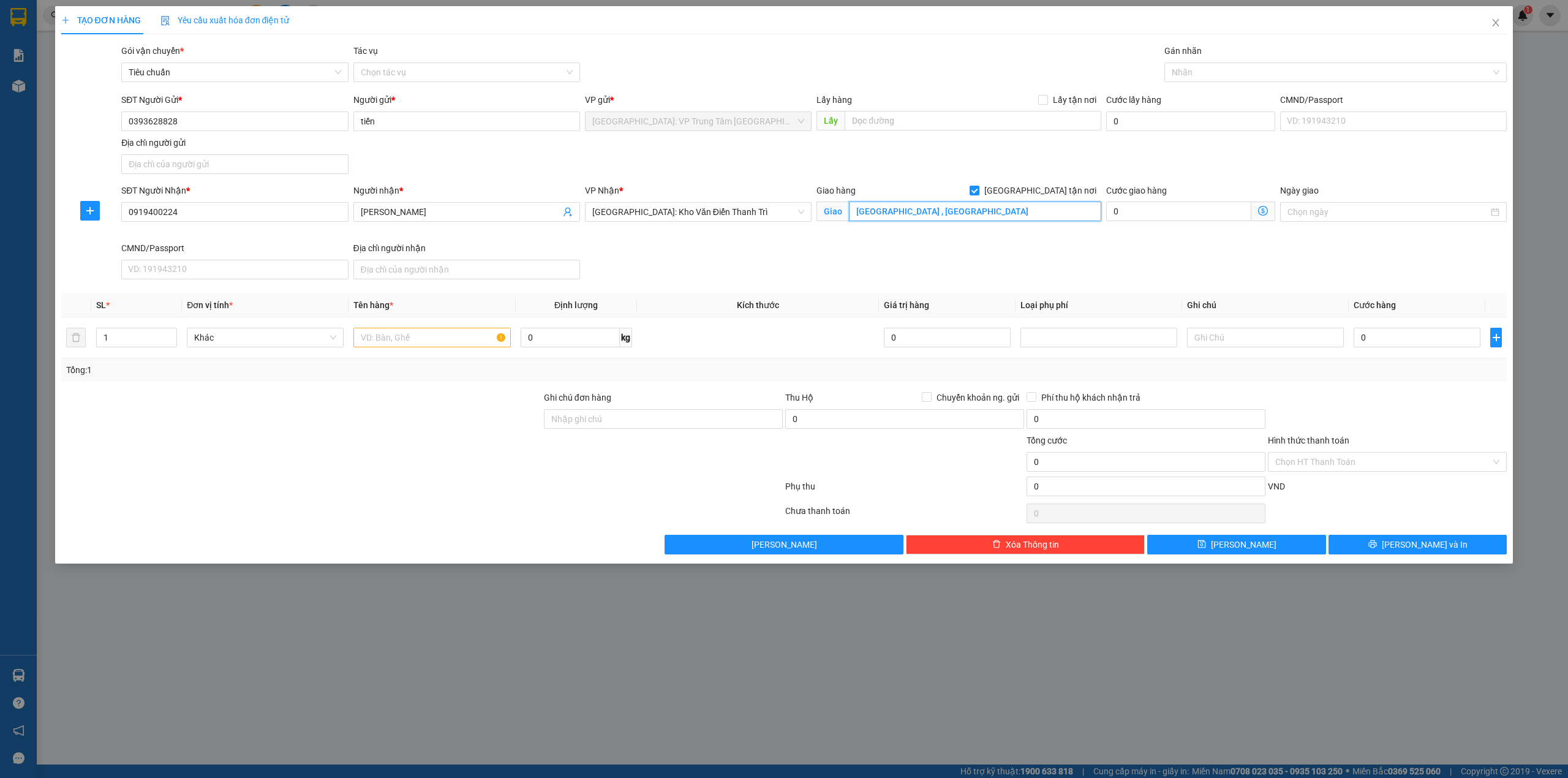
click at [972, 207] on input "780 phố minh khai, Vĩnh Tuy , TP hà nội" at bounding box center [975, 211] width 253 height 19
click at [974, 211] on input "780 phố minh khai, Vĩnh Tuy , TP hà nội" at bounding box center [975, 211] width 253 height 19
drag, startPoint x: 853, startPoint y: 212, endPoint x: 1032, endPoint y: 227, distance: 179.6
click at [1032, 227] on div "Giao hàng Giao tận nơi Giao 780 phố minh khai, Vĩnh Tuy , TP hà nội" at bounding box center [959, 205] width 285 height 43
click at [1024, 212] on input "780 phố minh khai, Vĩnh Tuy , TP hà nội" at bounding box center [975, 211] width 253 height 19
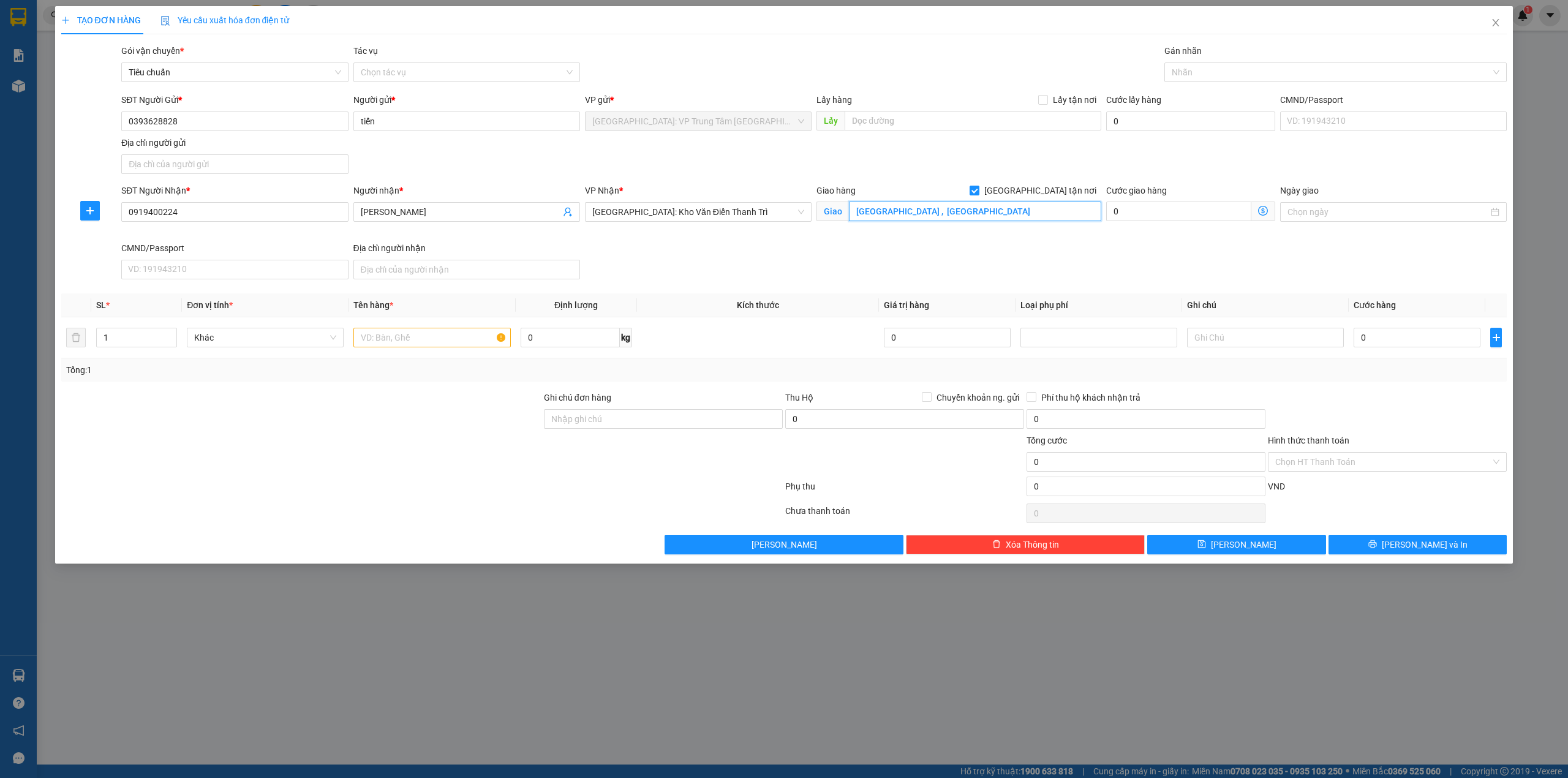
click at [975, 211] on input "780 phố minh khai, Vĩnh Tuy , TP hà nội" at bounding box center [975, 211] width 253 height 19
type input "780 phố minh khai, Vĩnh Tuy , Hai Bà Trưng TP hà nội"
click at [479, 335] on input "text" at bounding box center [431, 337] width 157 height 19
type input "1 kiện giấy"
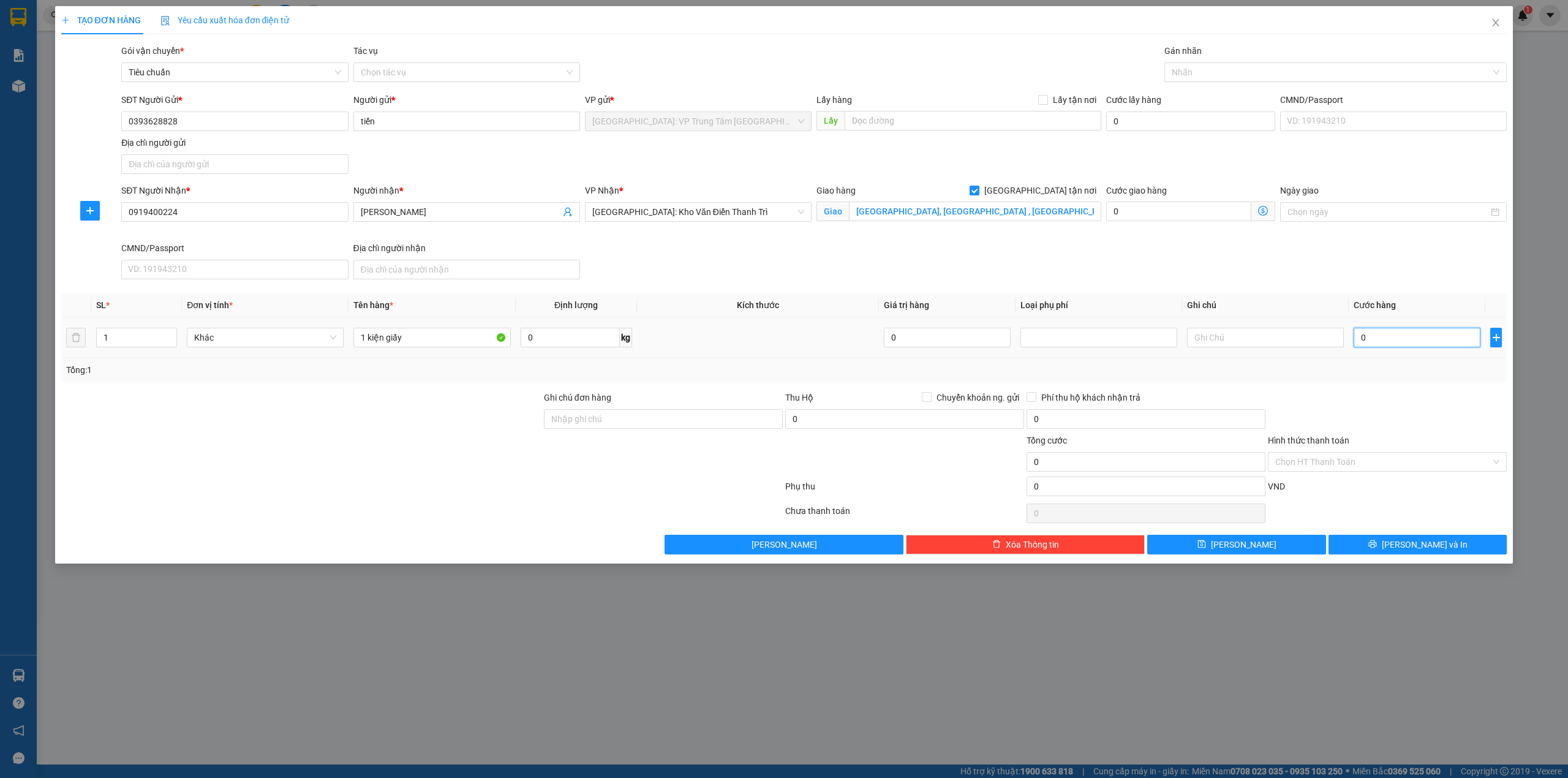
click at [1393, 335] on input "0" at bounding box center [1417, 337] width 127 height 19
type input "1"
type input "10"
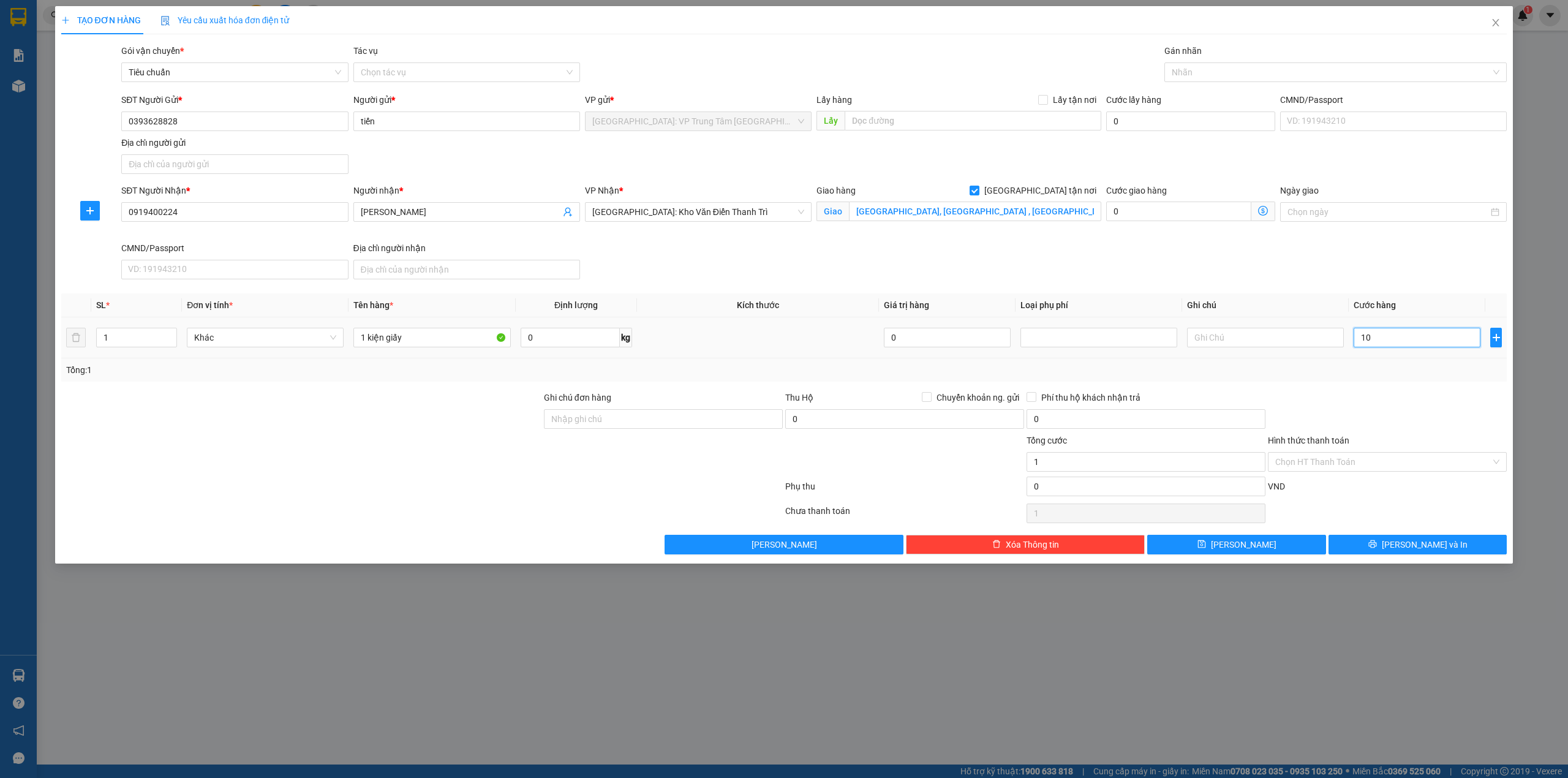
type input "10"
type input "100"
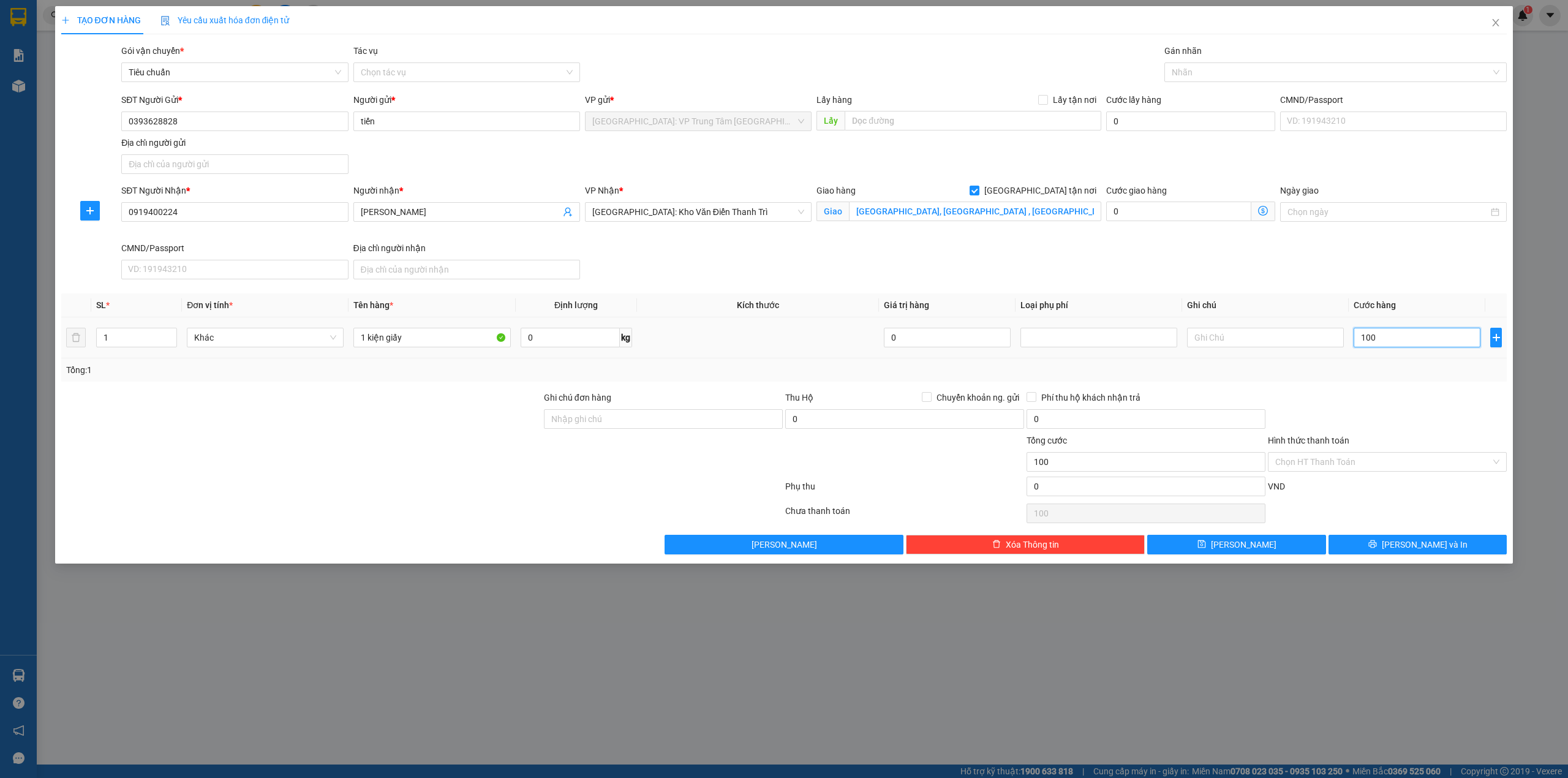
type input "1.000"
type input "10.000"
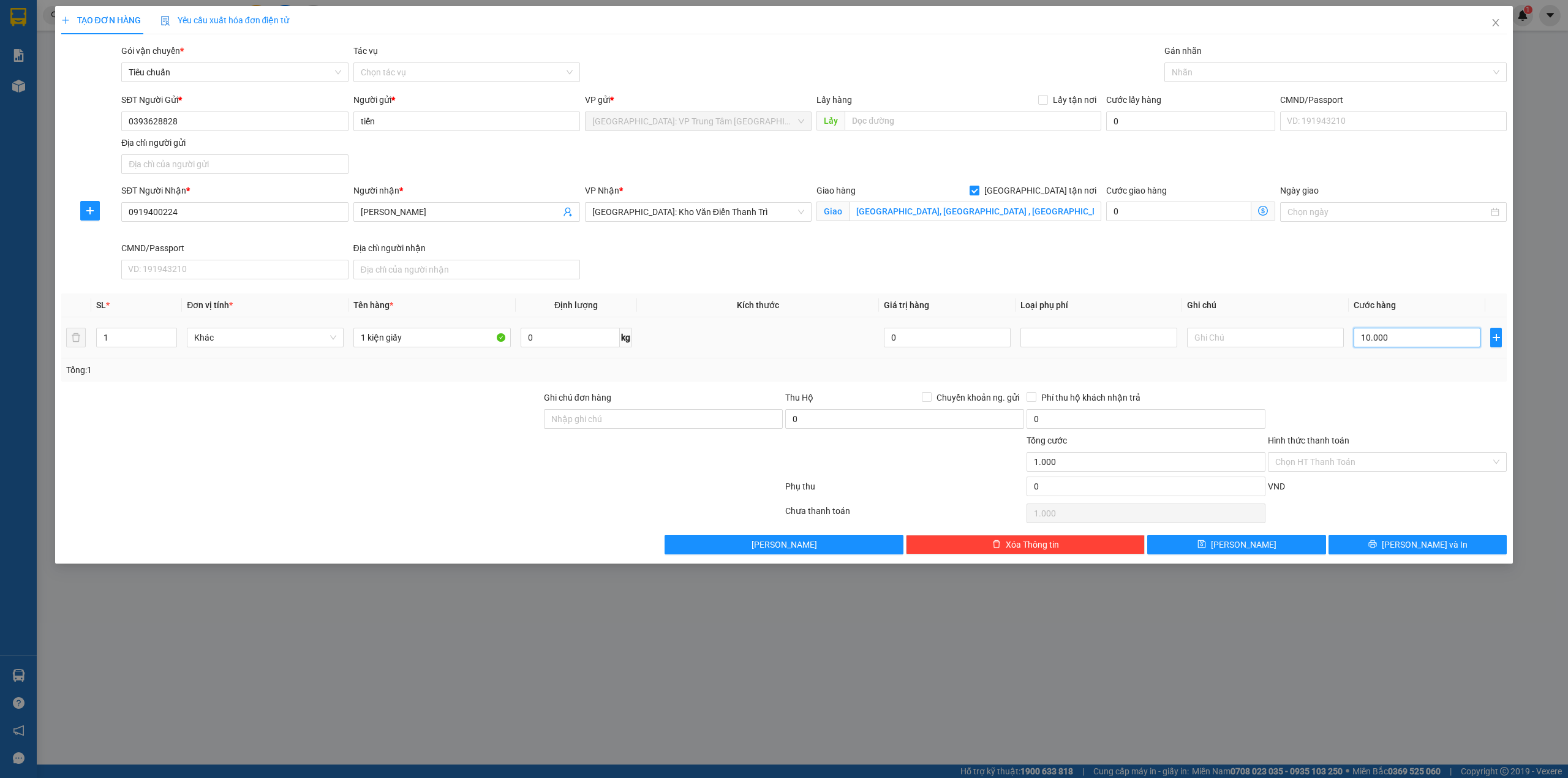
type input "10.000"
type input "100.000"
click at [1206, 71] on div at bounding box center [1330, 72] width 325 height 15
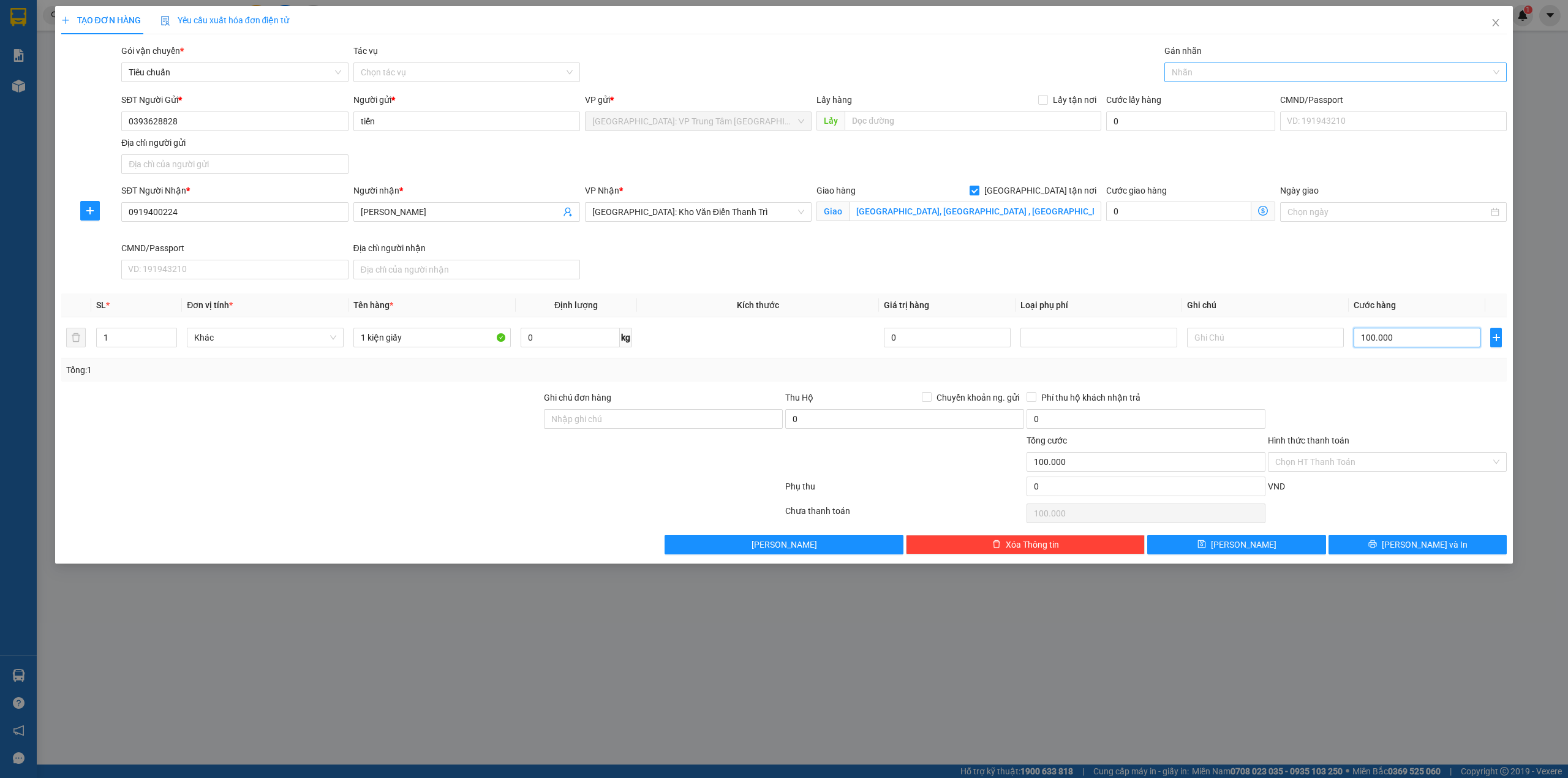
type input "100.000"
type input "g"
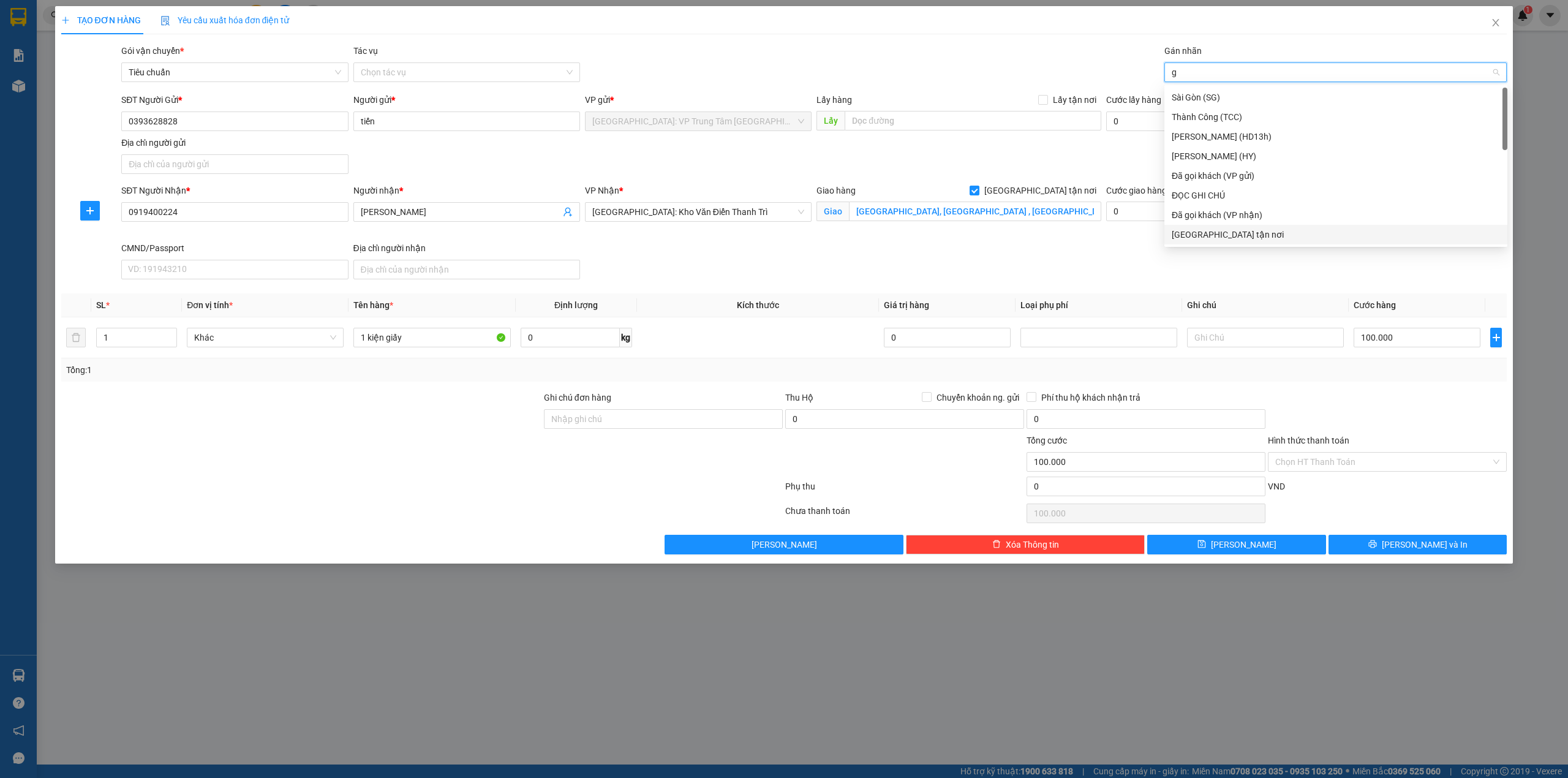
click at [1228, 228] on div "[GEOGRAPHIC_DATA] tận nơi" at bounding box center [1336, 234] width 328 height 14
type input "x"
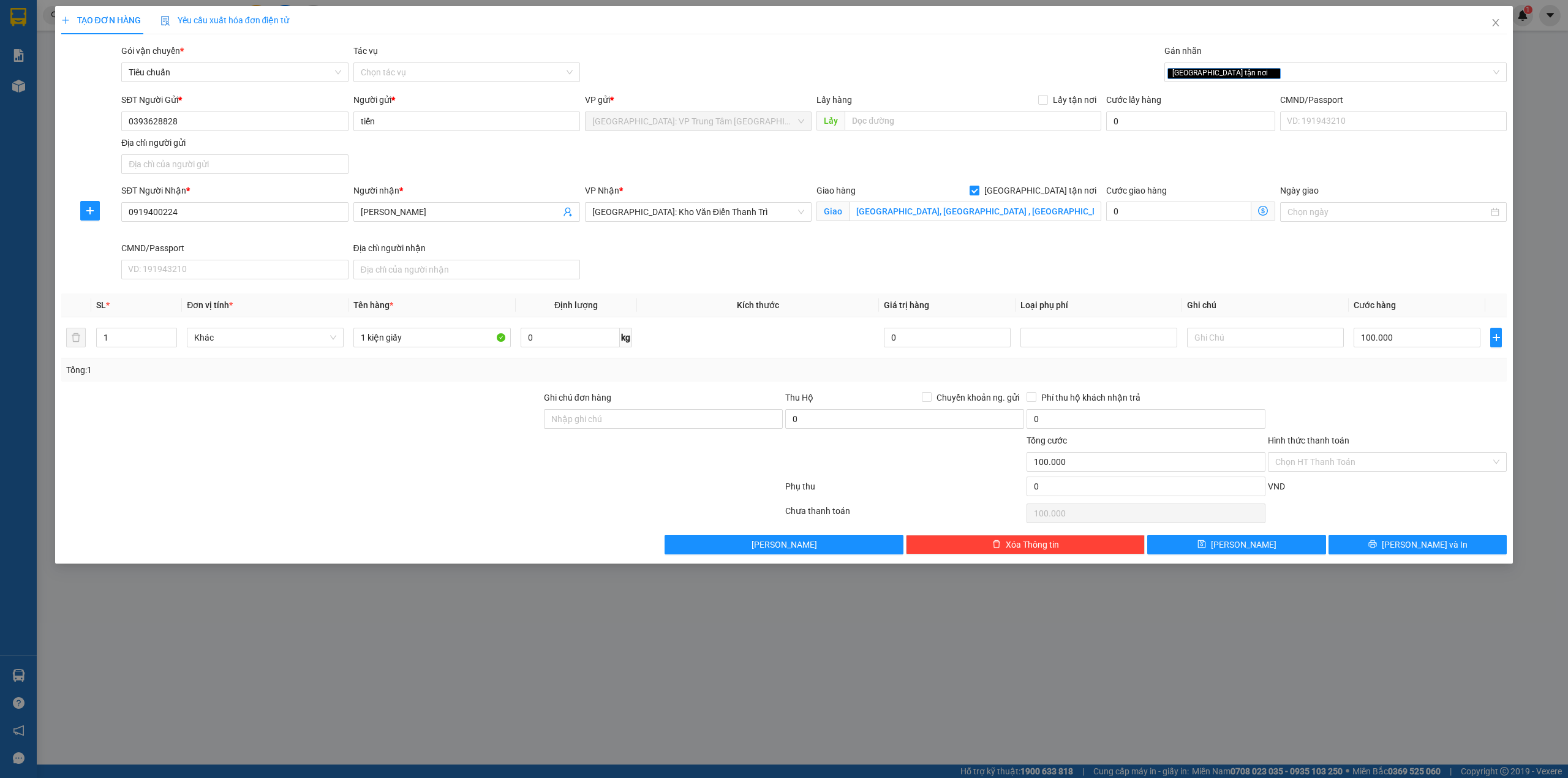
click at [1355, 535] on div "Transit Pickup Surcharge Ids Transit Deliver Surcharge Ids Transit Deliver Surc…" at bounding box center [784, 299] width 1446 height 510
click at [1358, 547] on button "[PERSON_NAME] và In" at bounding box center [1418, 544] width 179 height 19
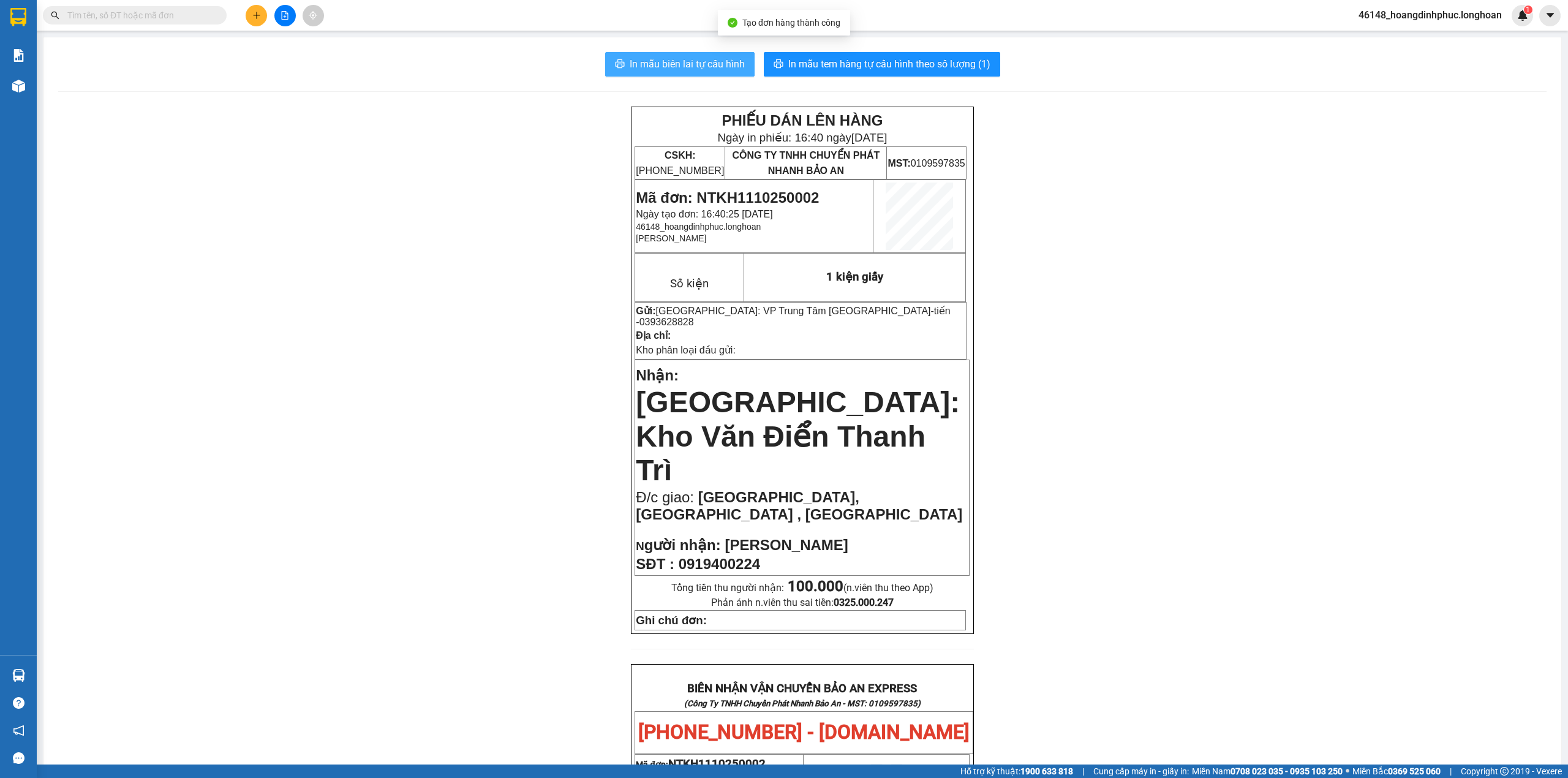
click at [721, 69] on span "In mẫu biên lai tự cấu hình" at bounding box center [687, 63] width 115 height 15
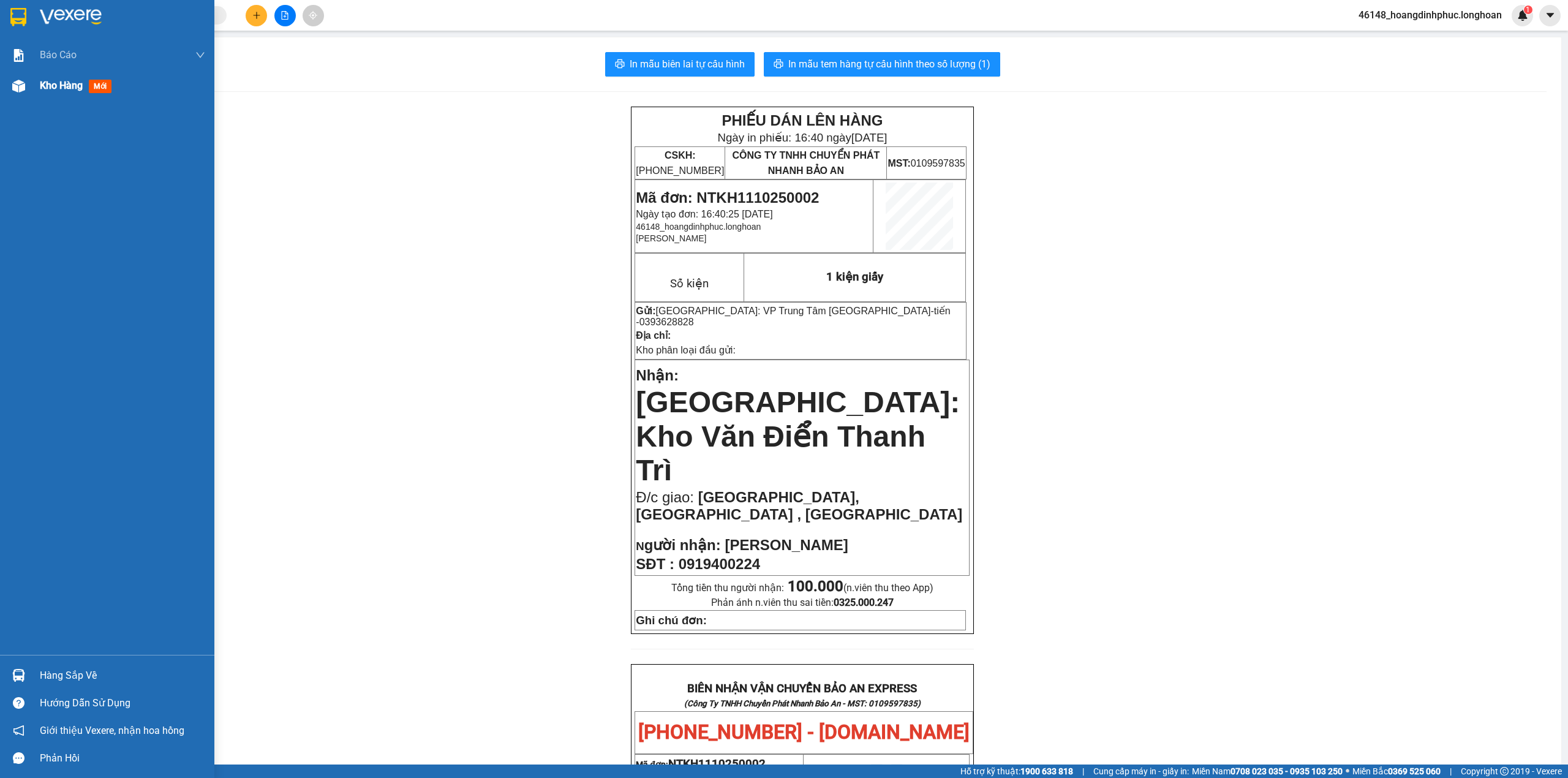
click at [23, 93] on div at bounding box center [19, 86] width 21 height 21
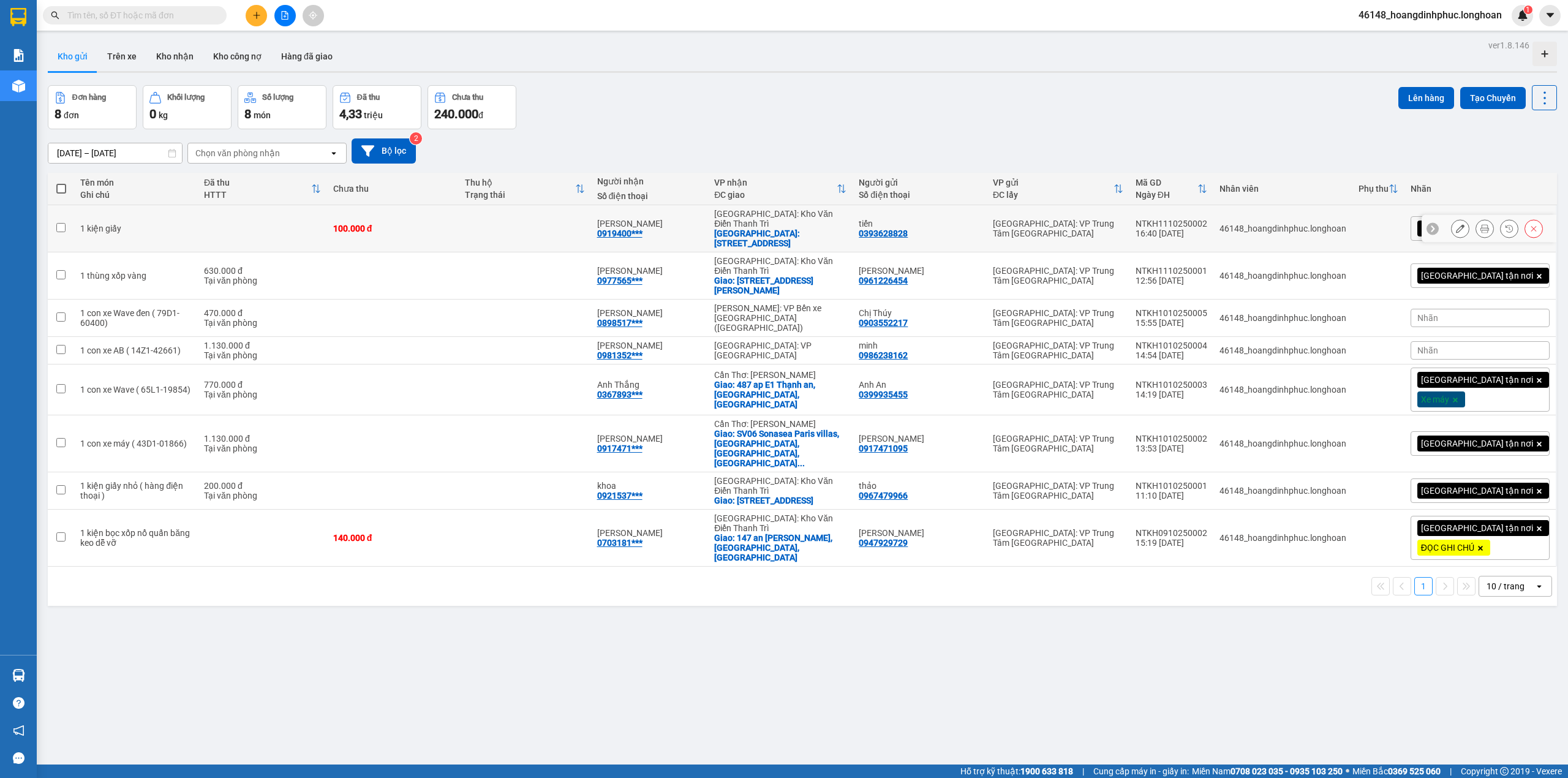
click at [1456, 224] on icon at bounding box center [1460, 228] width 9 height 9
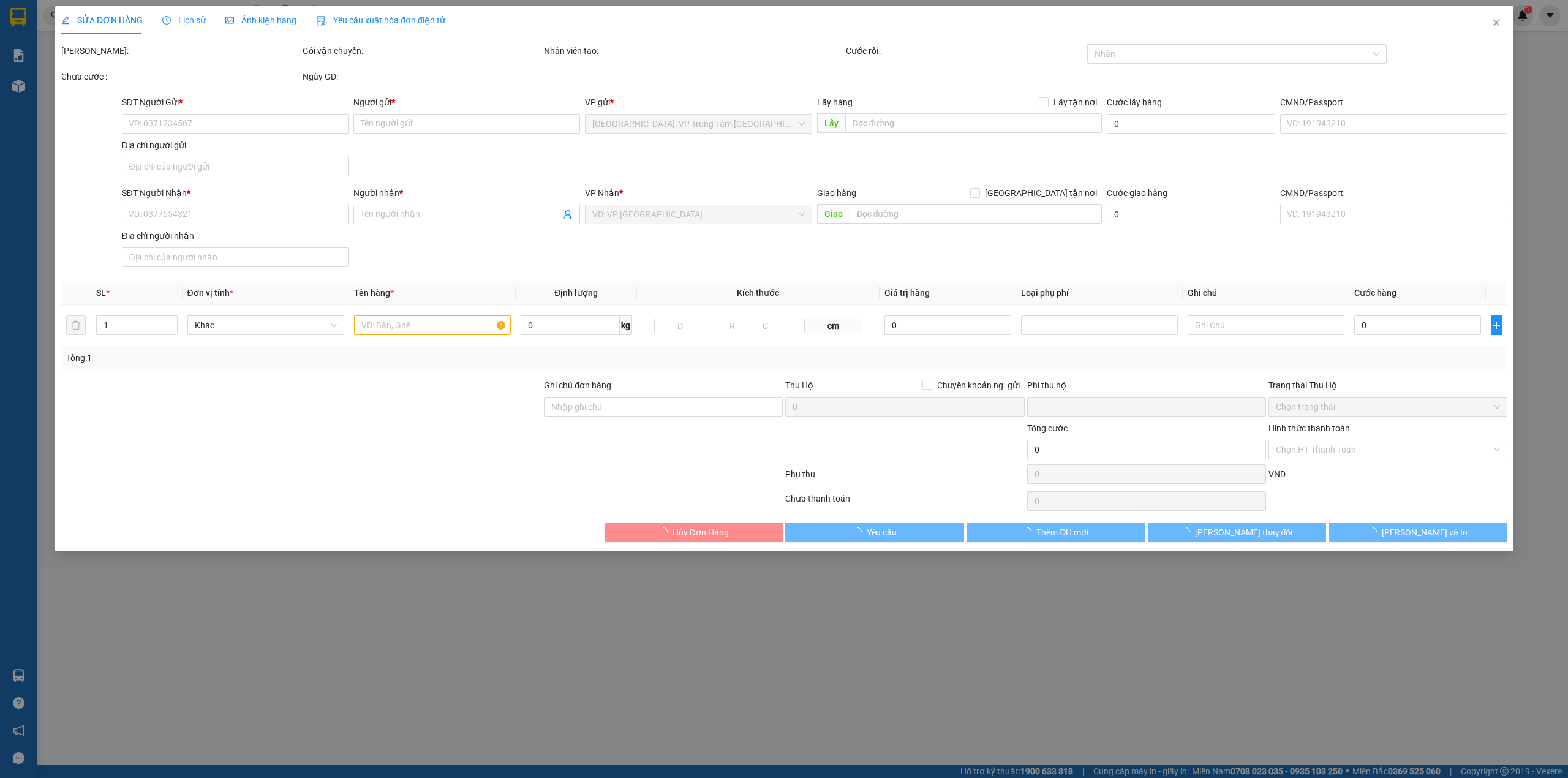
type input "0393628828"
type input "tiến"
type input "0919400224"
type input "Duy Khánh"
checkbox input "true"
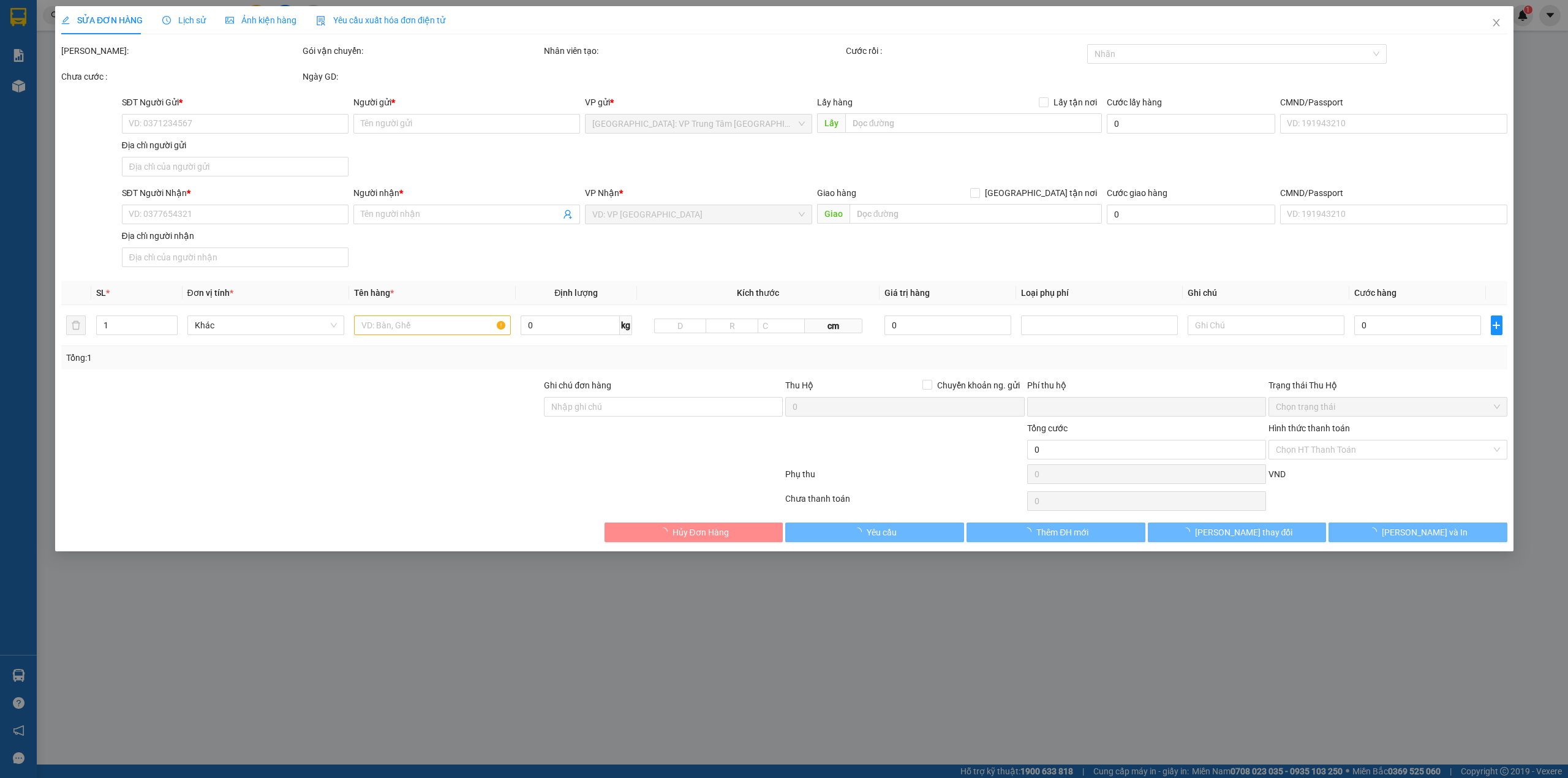
type input "780 phố minh khai, Vĩnh Tuy , Hai Bà Trưng TP hà nội"
type input "0"
type input "100.000"
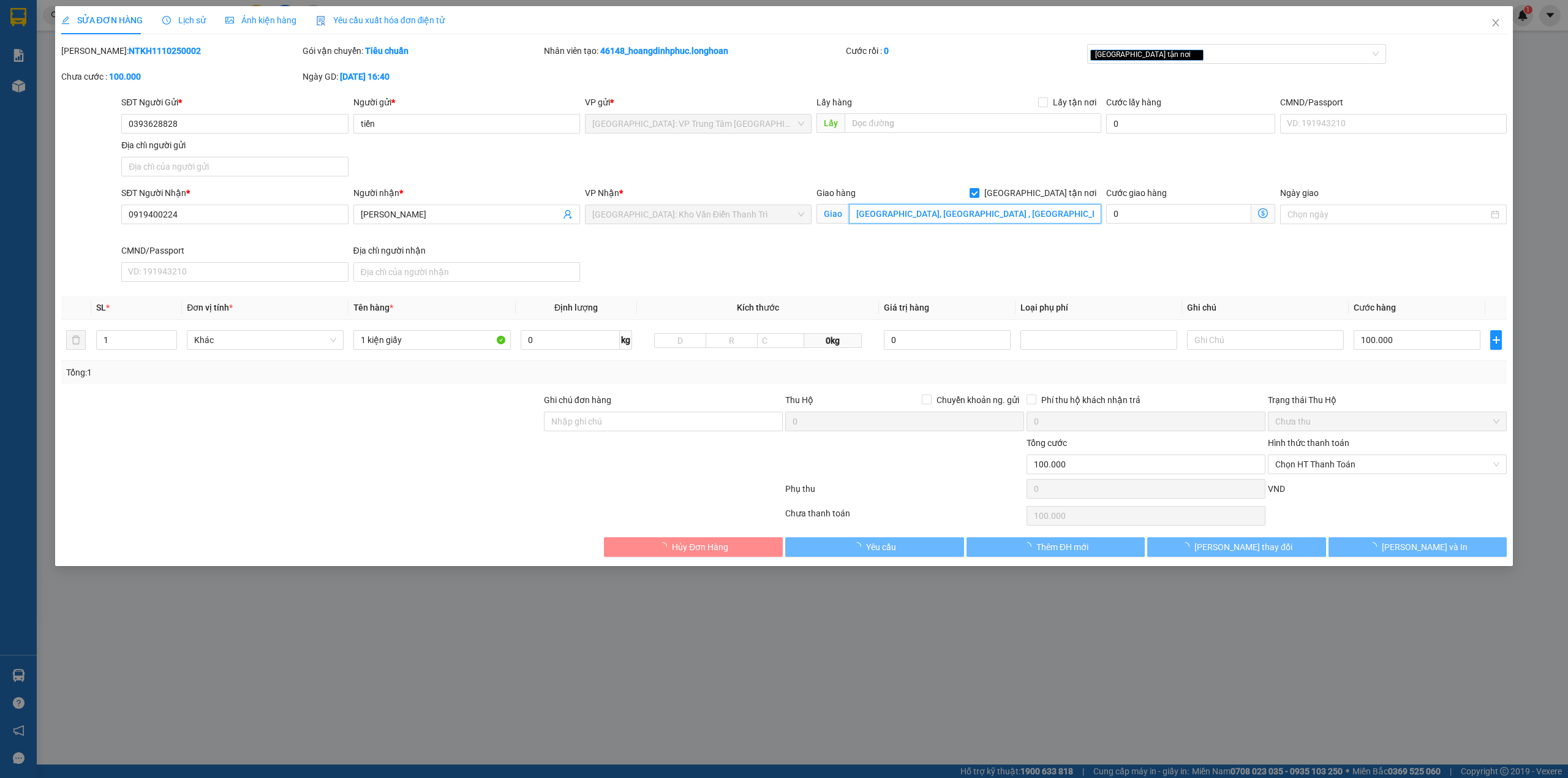
click at [1037, 215] on input "780 phố minh khai, Vĩnh Tuy , Hai Bà Trưng TP hà nội" at bounding box center [975, 214] width 253 height 19
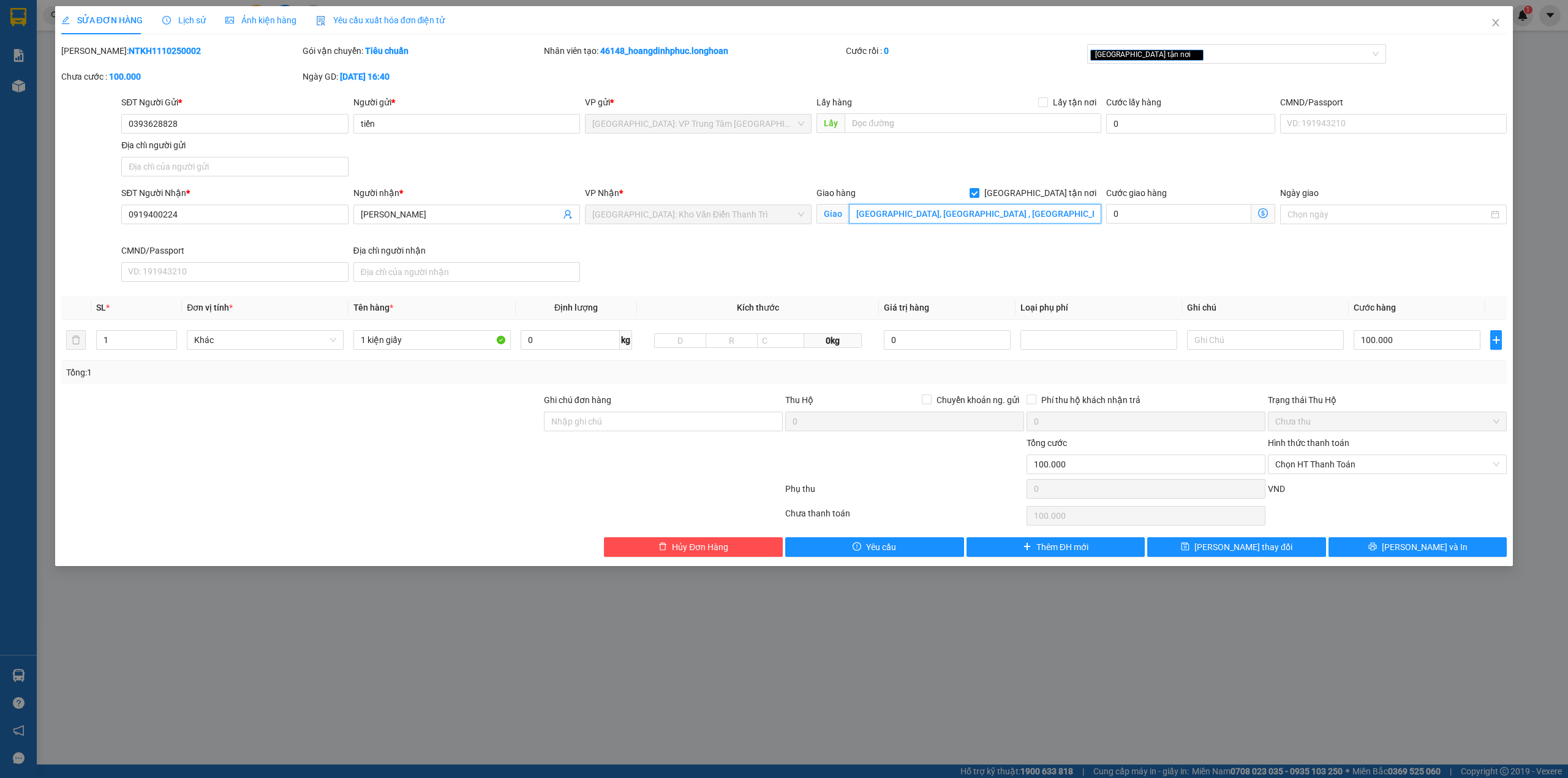
click at [1034, 217] on input "780 phố minh khai, Vĩnh Tuy , Hai Bà Trưng TP hà nội" at bounding box center [975, 214] width 253 height 19
type input "780 phố minh khai, Vĩnh Tuy , Hai Bà Trưng hà nội"
click at [1343, 549] on button "[PERSON_NAME] và In" at bounding box center [1418, 547] width 179 height 19
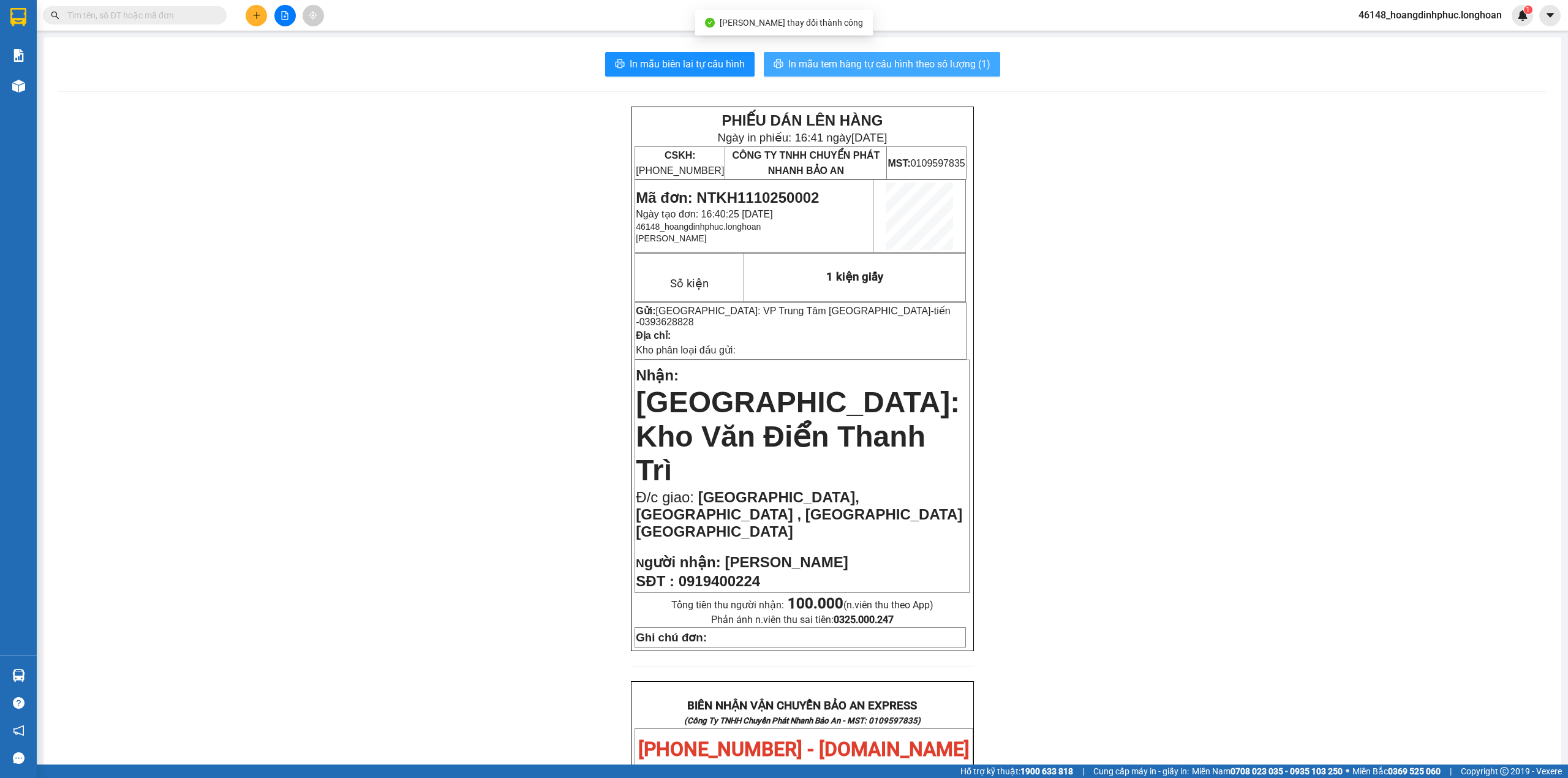
click at [953, 63] on span "In mẫu tem hàng tự cấu hình theo số lượng (1)" at bounding box center [889, 63] width 202 height 15
click at [784, 386] on span "[GEOGRAPHIC_DATA]: Kho Văn Điển Thanh Trì" at bounding box center [798, 436] width 324 height 101
click at [250, 9] on button at bounding box center [256, 15] width 21 height 21
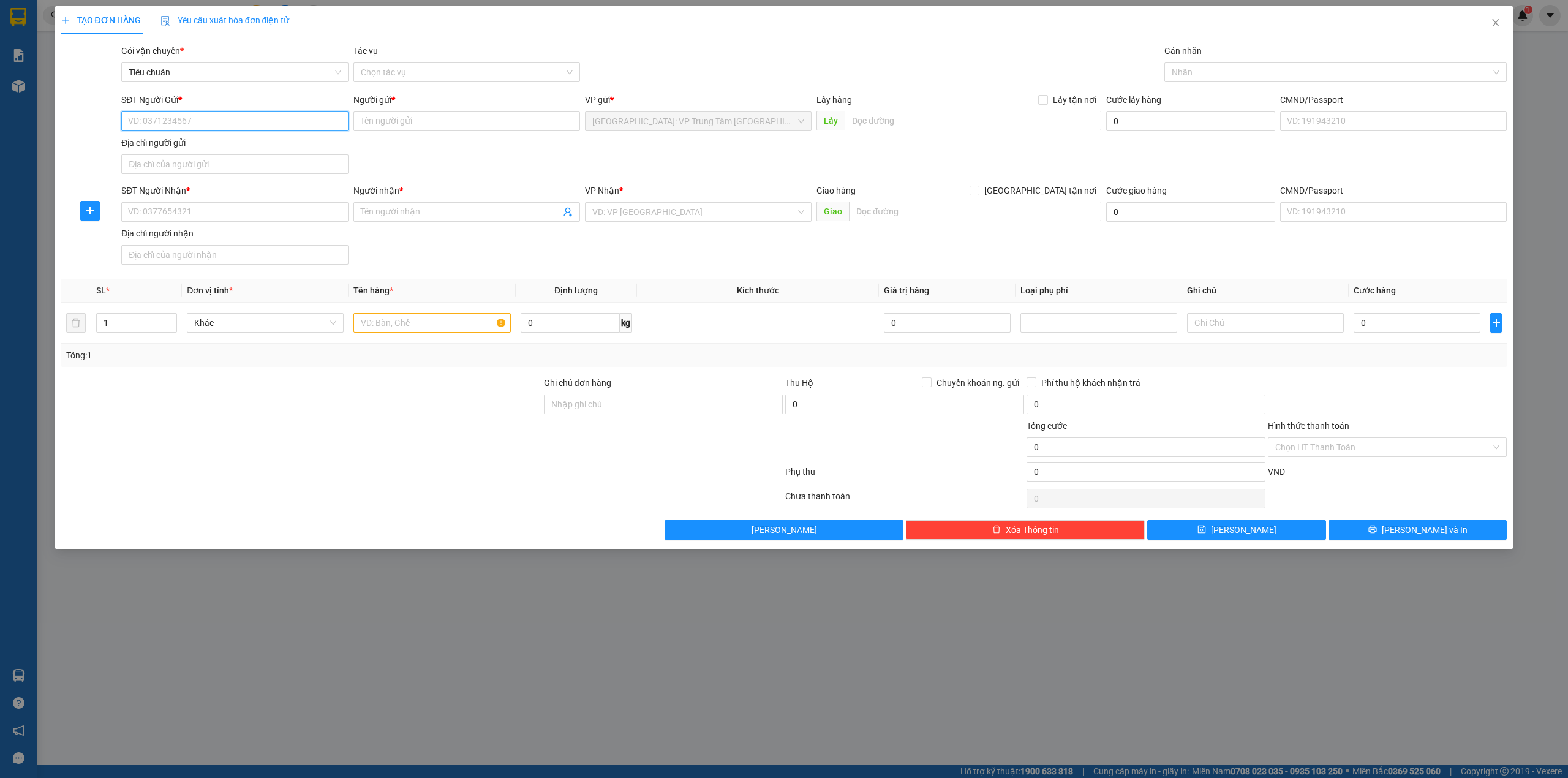
click at [227, 113] on input "SĐT Người Gửi *" at bounding box center [234, 121] width 227 height 19
type input "0913409916"
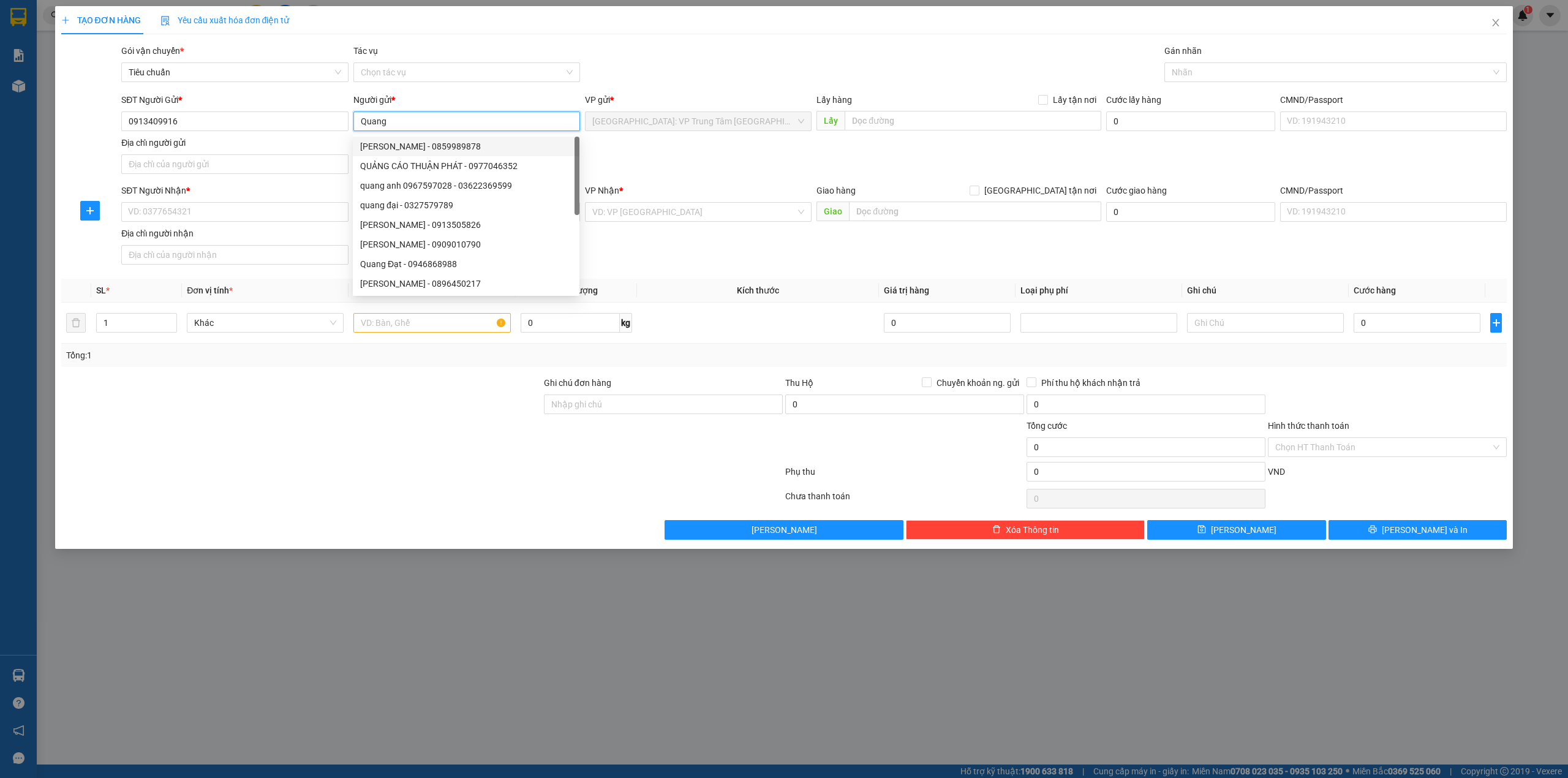
type input "Quang"
click at [214, 226] on div "SĐT Người Nhận * VD: 0377654321" at bounding box center [234, 205] width 227 height 43
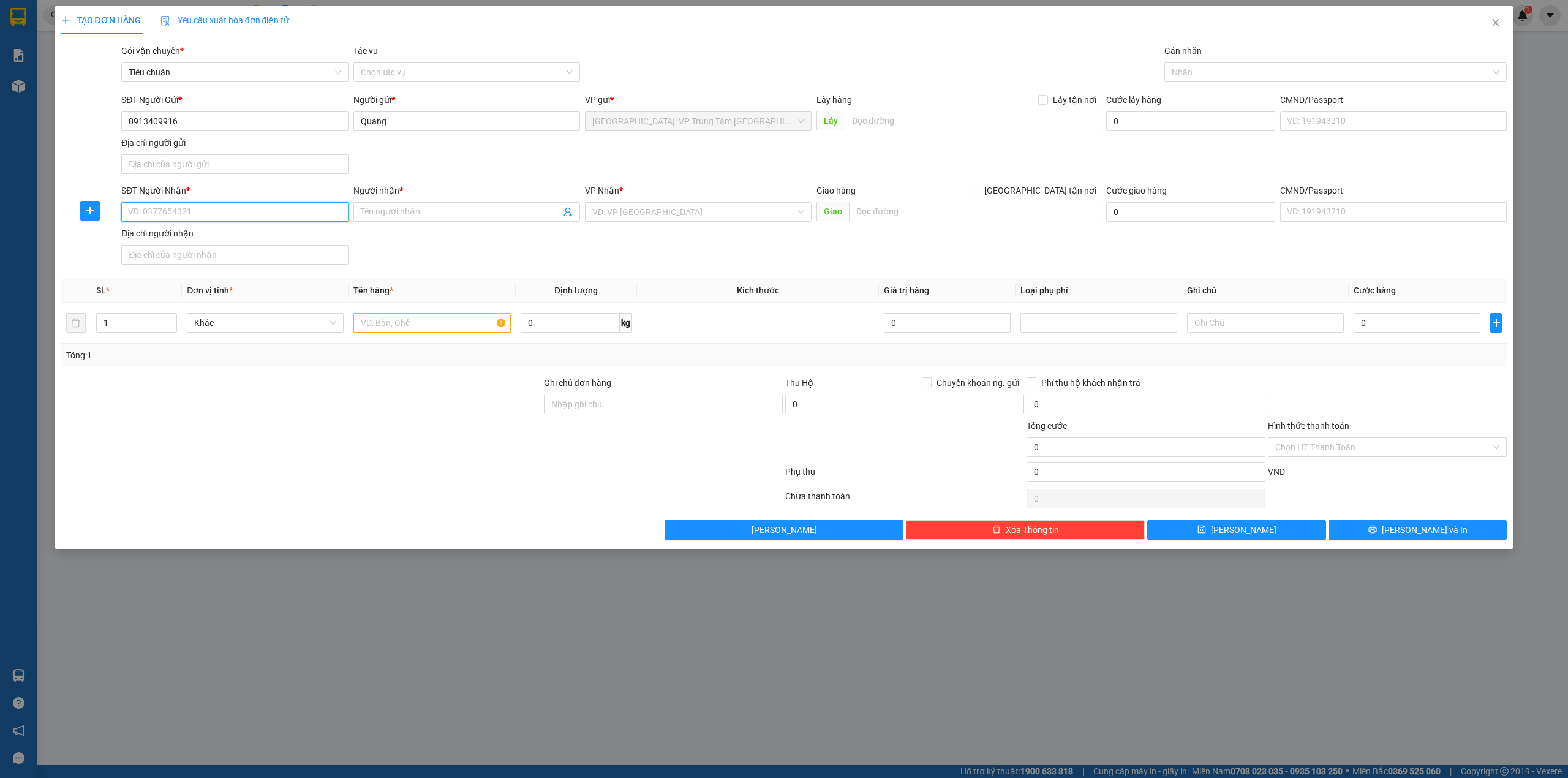
click at [214, 216] on input "SĐT Người Nhận *" at bounding box center [234, 212] width 227 height 19
type input "0908154022"
click at [430, 216] on input "Người nhận *" at bounding box center [461, 212] width 200 height 14
type input "Bùi Mạnh Quỳnh"
click at [647, 221] on input "search" at bounding box center [694, 212] width 203 height 19
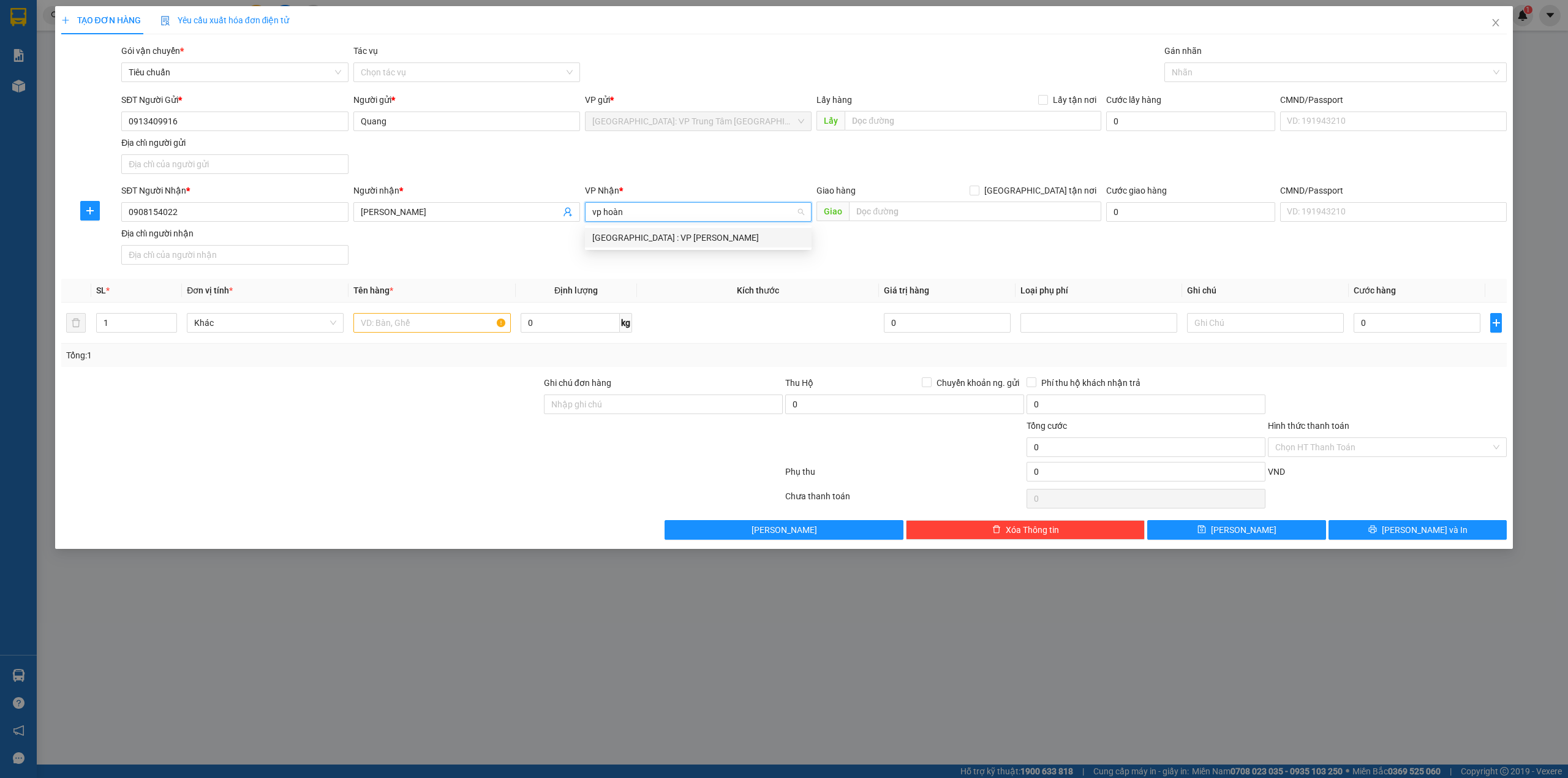
type input "vp hoàng"
click at [652, 243] on div "Hà Nội : VP Hoàng Mai" at bounding box center [698, 237] width 212 height 14
click at [842, 249] on div "SĐT Người Nhận * 0908154022 Người nhận * Bùi Mạnh Quỳnh VP Nhận * Hà Nội : VP H…" at bounding box center [813, 227] width 1390 height 86
click at [412, 328] on input "text" at bounding box center [431, 322] width 157 height 19
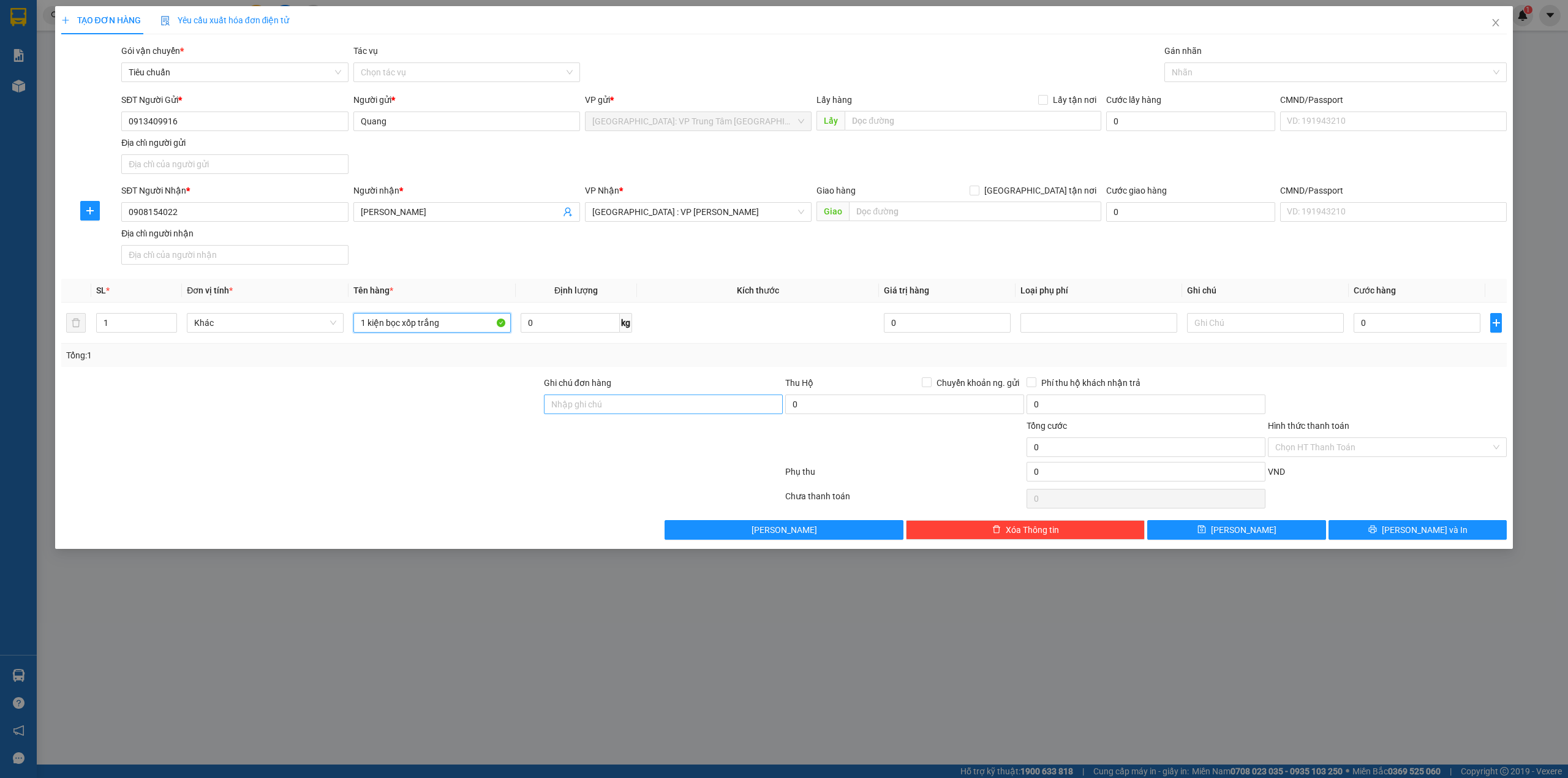
type input "1 kiện bọc xốp trắng"
click at [680, 403] on input "Ghi chú đơn hàng" at bounding box center [664, 404] width 239 height 19
type input "hàng dễ hư hỏng-xin nhẹ tay- hư vỡ k đền"
click at [1439, 332] on input "0" at bounding box center [1417, 322] width 127 height 19
type input "7"
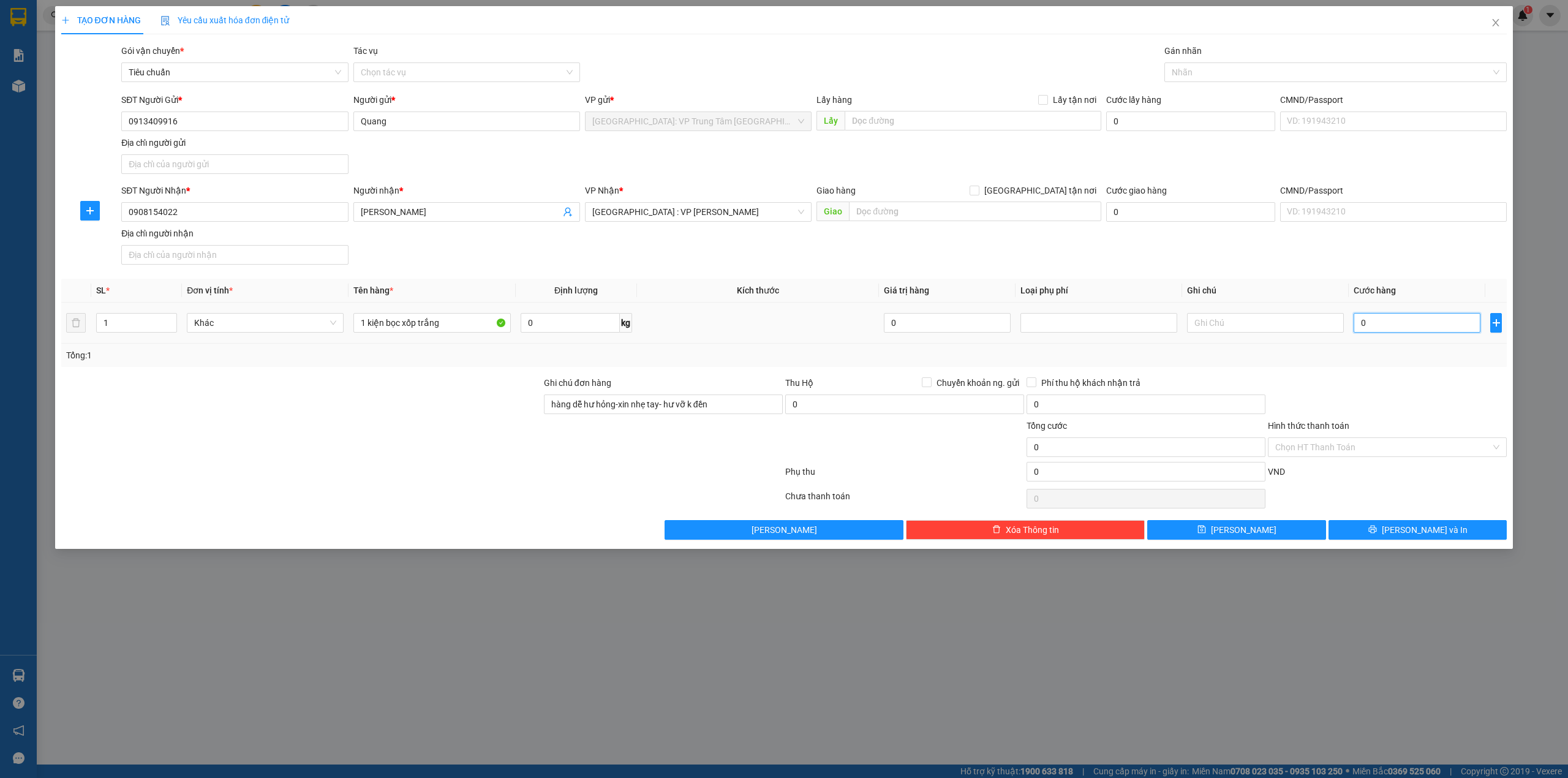
type input "7"
type input "70"
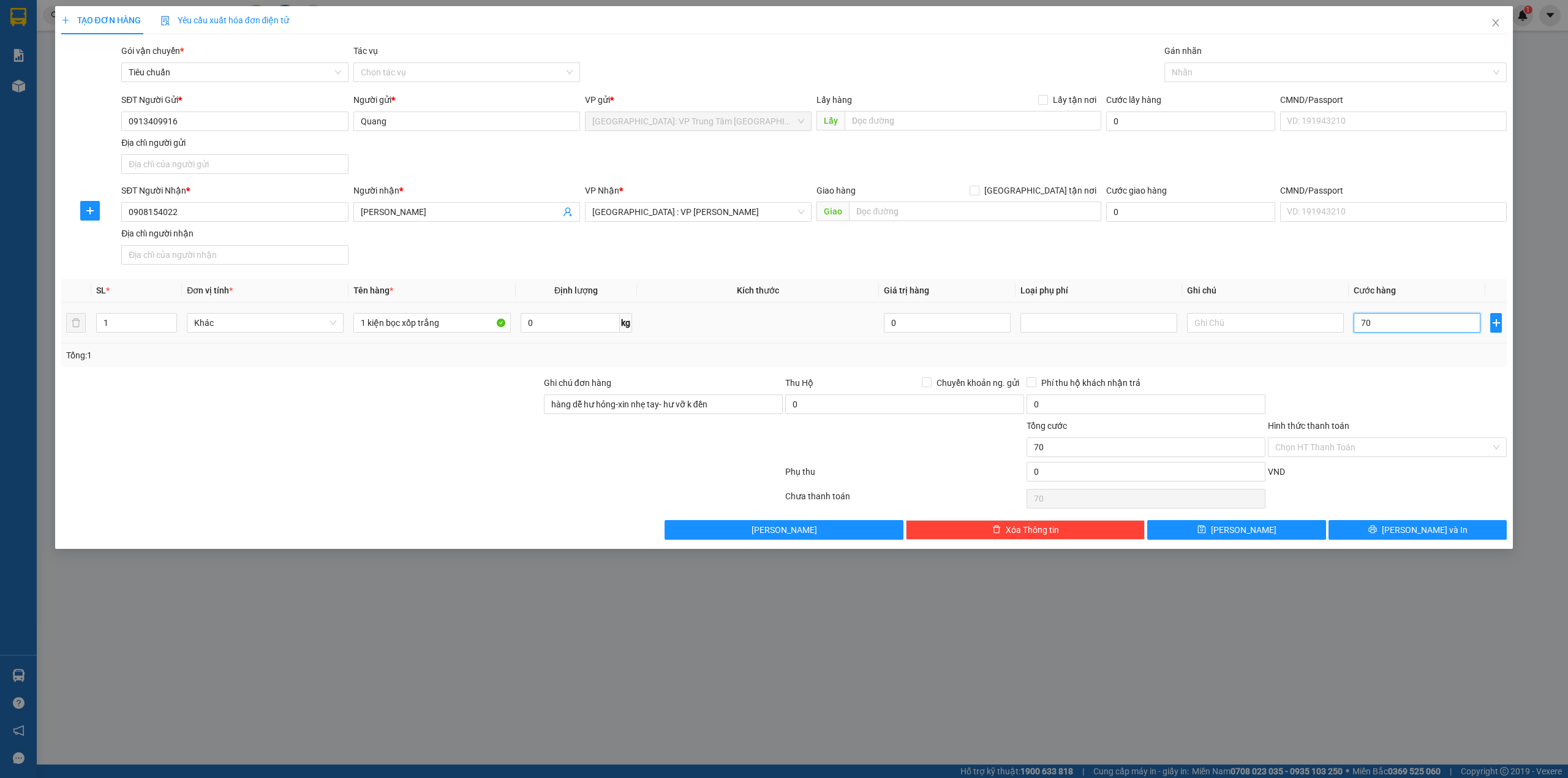
type input "700"
type input "7.000"
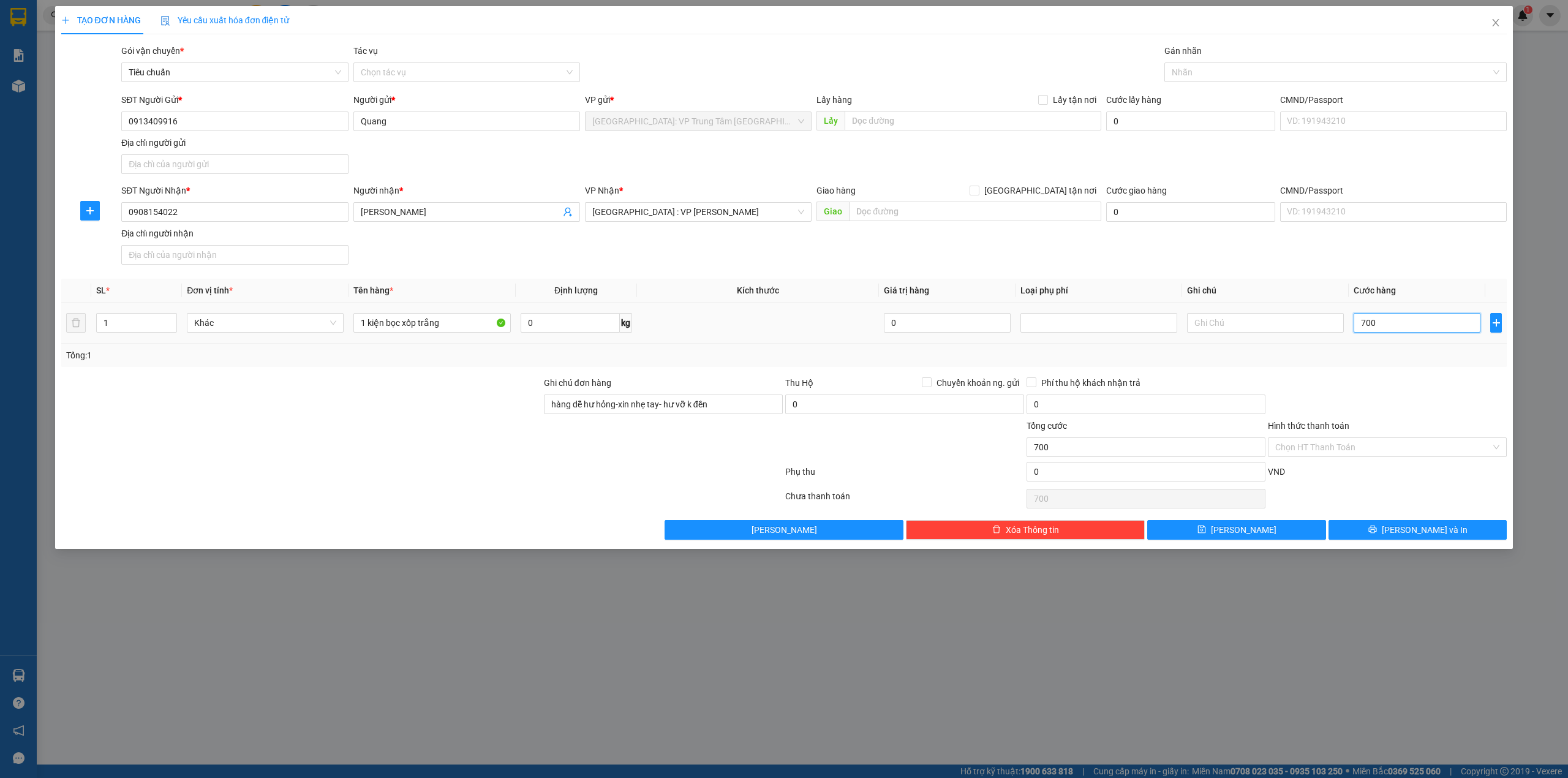
type input "7.000"
type input "70.000"
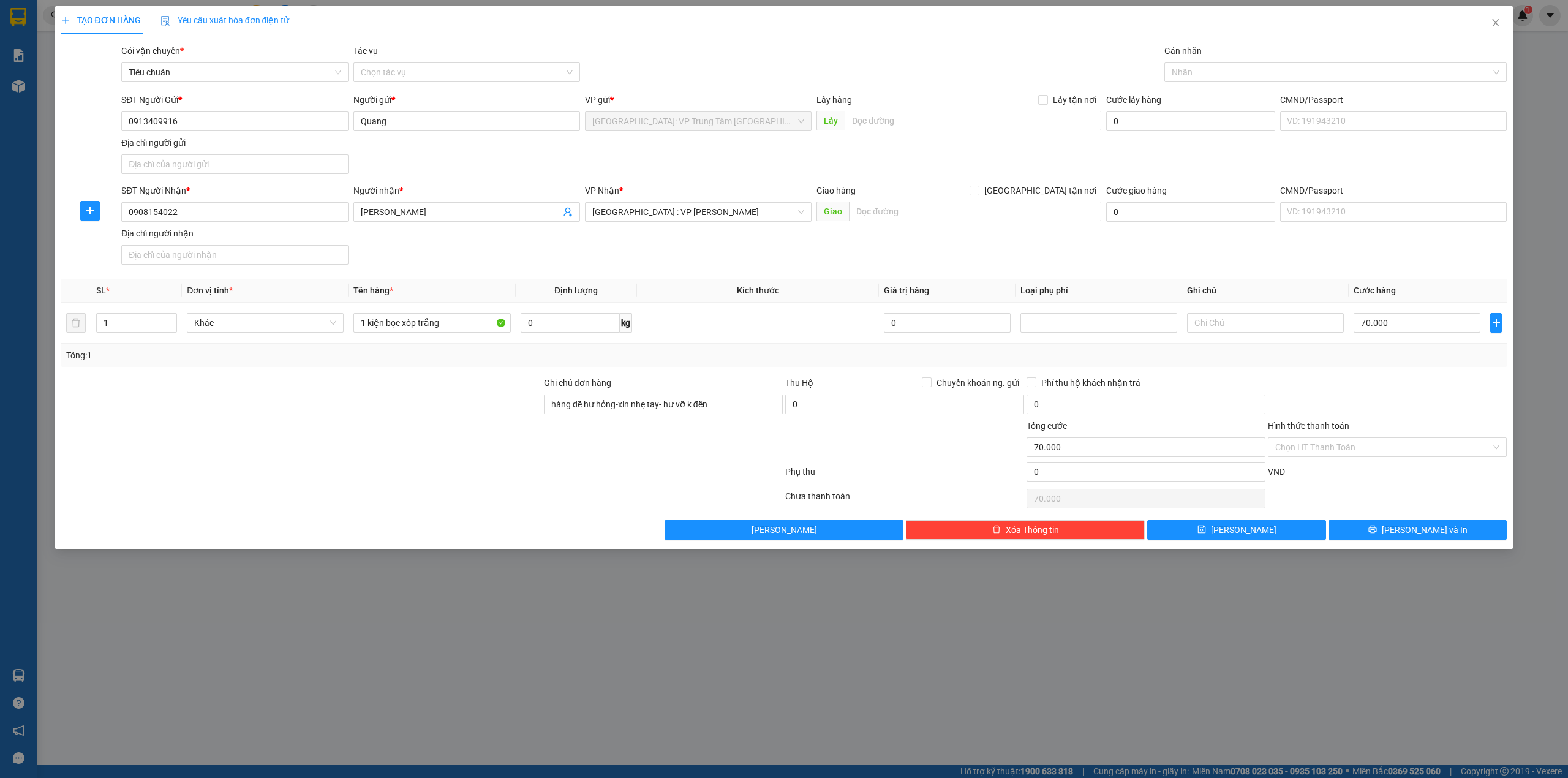
click at [1417, 381] on div at bounding box center [1387, 397] width 241 height 43
click at [1356, 441] on input "Hình thức thanh toán" at bounding box center [1383, 447] width 215 height 19
drag, startPoint x: 1344, startPoint y: 470, endPoint x: 1351, endPoint y: 499, distance: 29.8
click at [1343, 470] on div "Tại văn phòng" at bounding box center [1388, 473] width 224 height 14
type input "0"
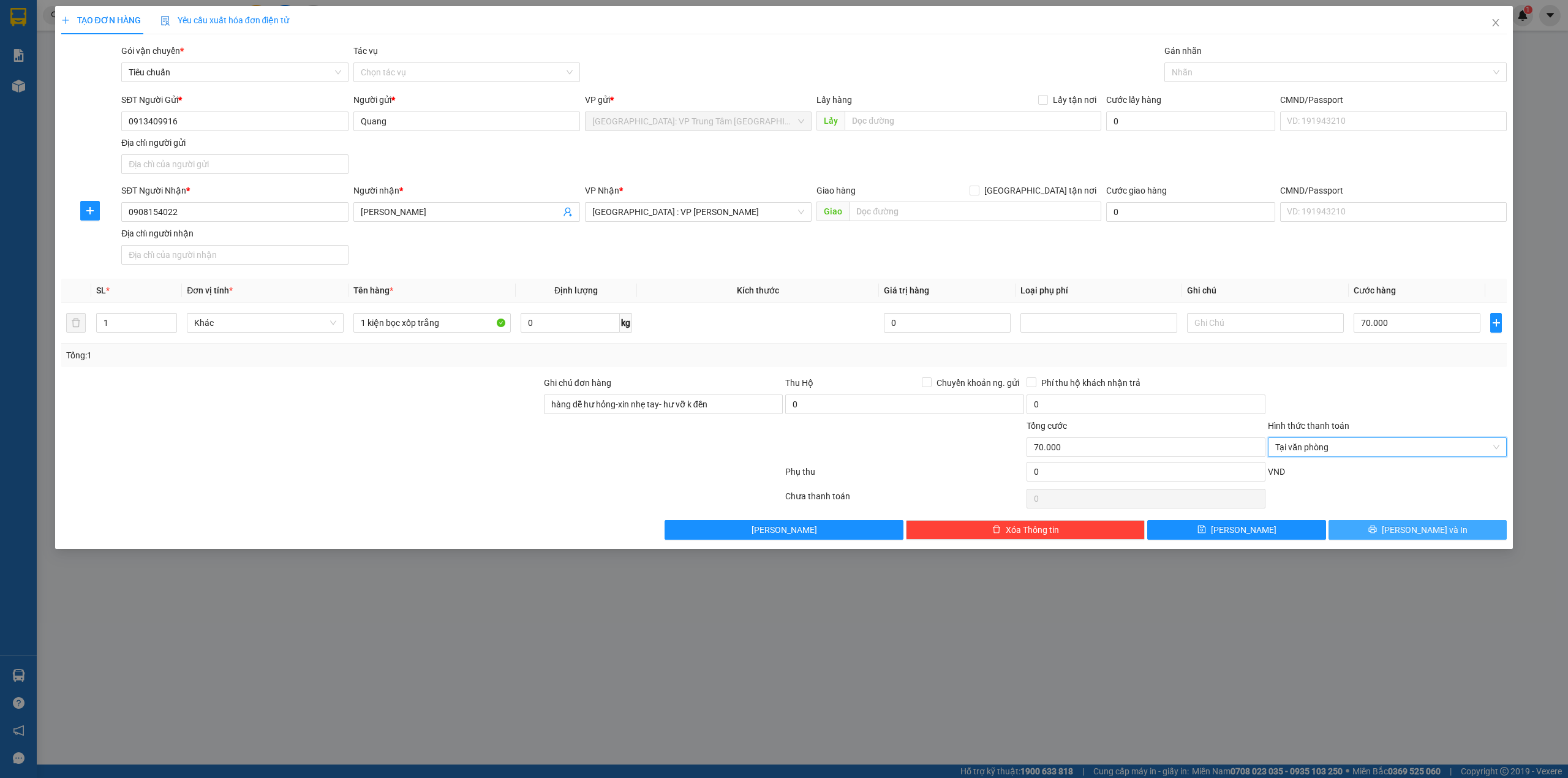
click at [1378, 536] on button "[PERSON_NAME] và In" at bounding box center [1418, 529] width 179 height 19
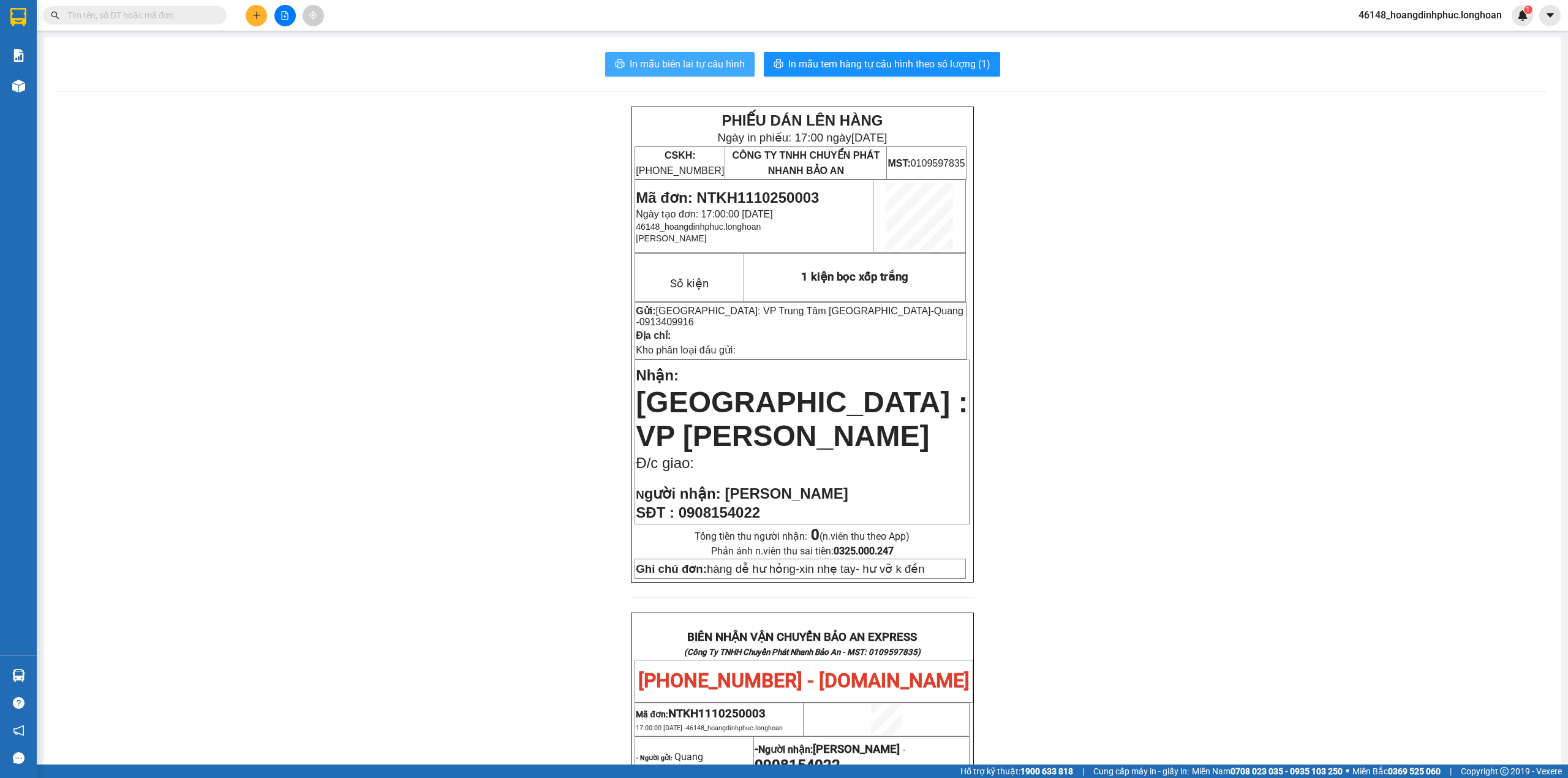
click at [712, 71] on span "In mẫu biên lai tự cấu hình" at bounding box center [687, 63] width 115 height 15
